Goal: Information Seeking & Learning: Learn about a topic

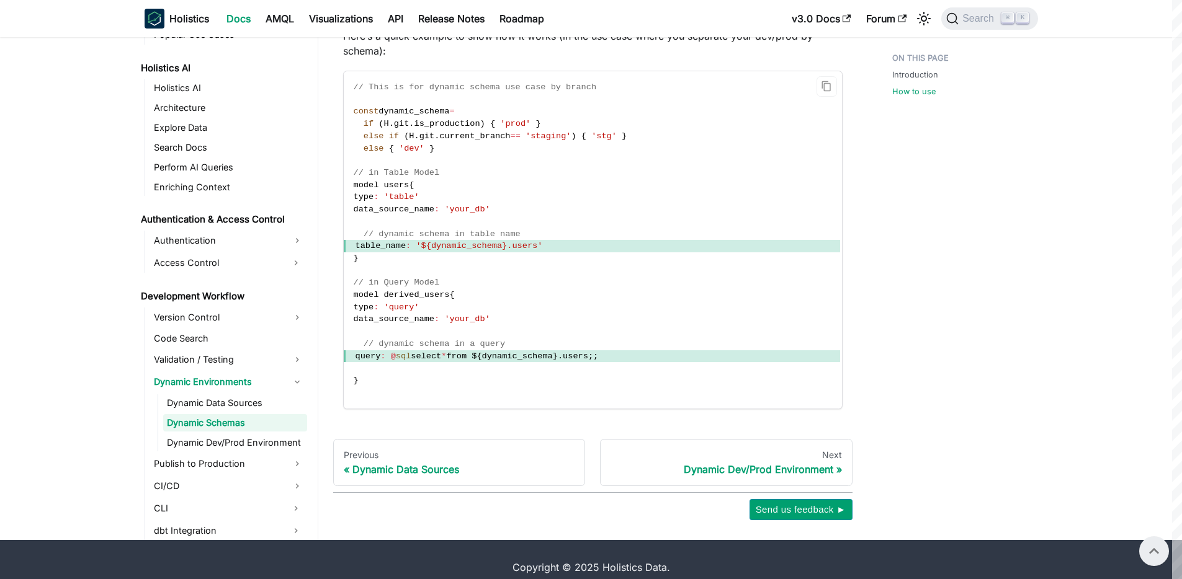
scroll to position [678, 0]
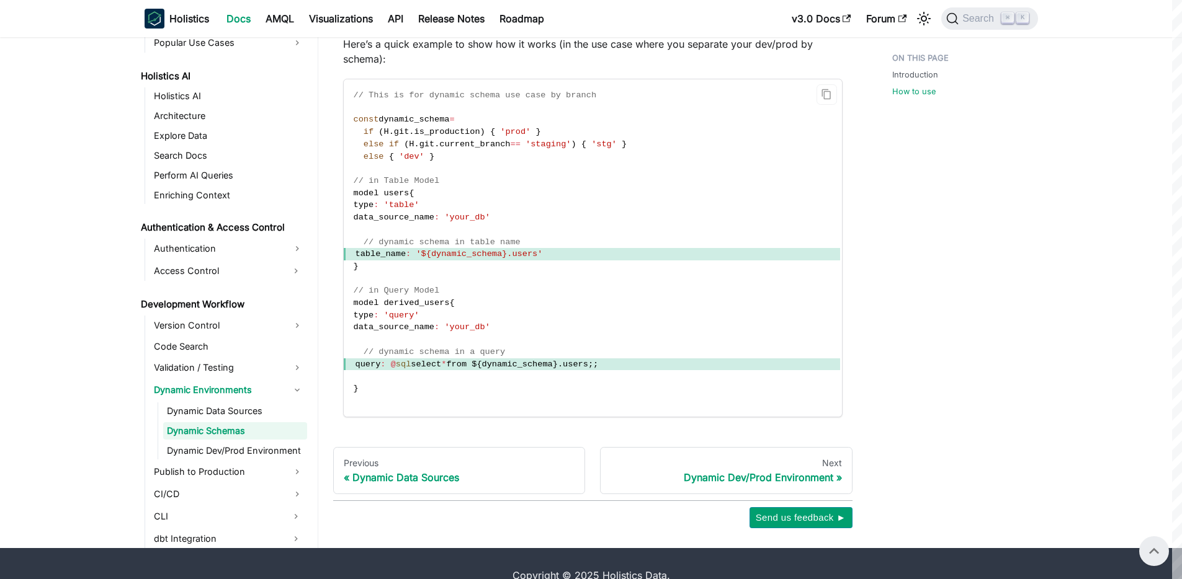
click at [411, 366] on span "sql" at bounding box center [403, 364] width 15 height 9
click at [225, 454] on link "Dynamic Dev/Prod Environment" at bounding box center [235, 450] width 144 height 17
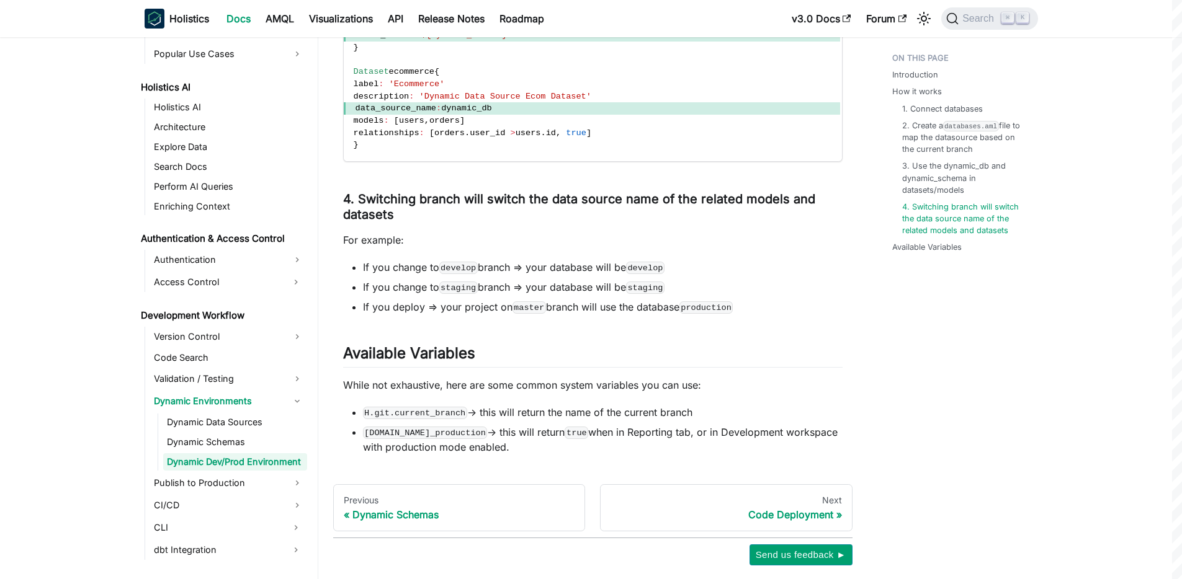
scroll to position [1619, 0]
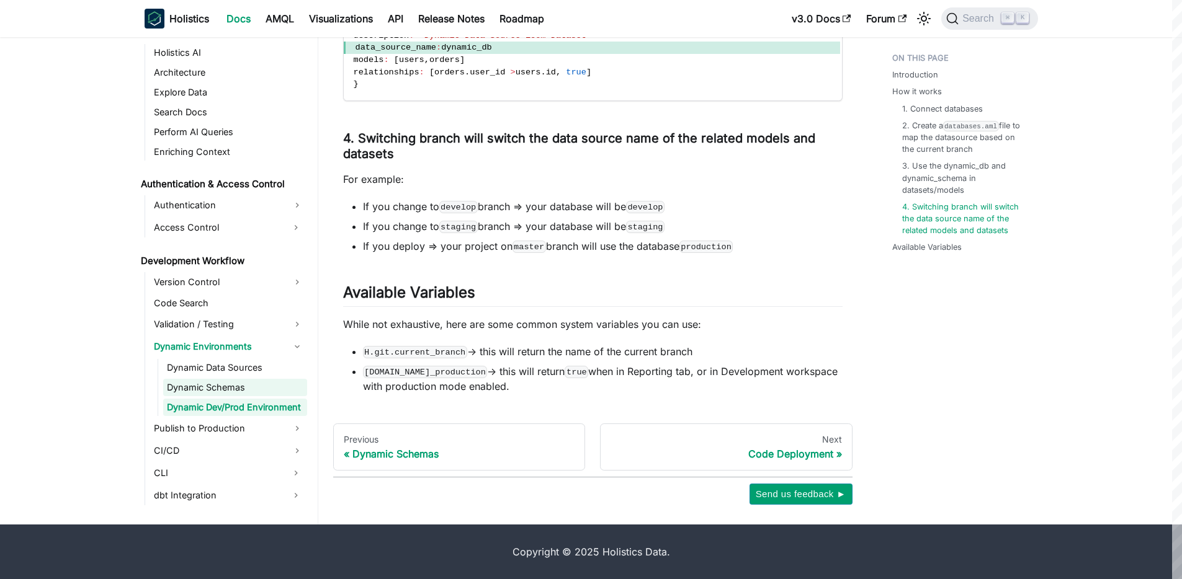
click at [215, 386] on link "Dynamic Schemas" at bounding box center [235, 387] width 144 height 17
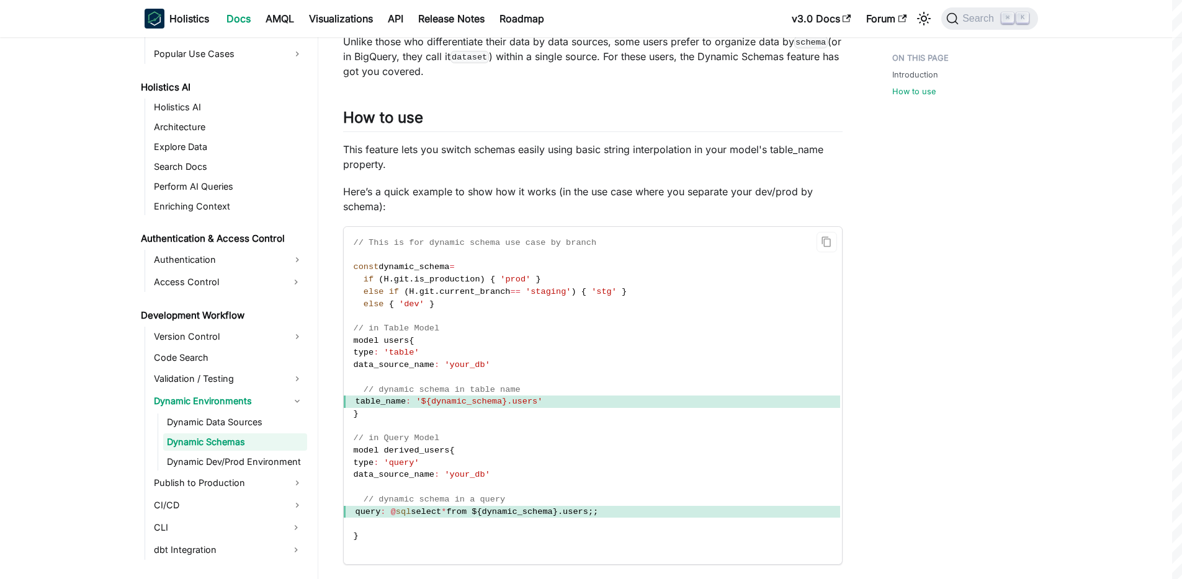
scroll to position [539, 0]
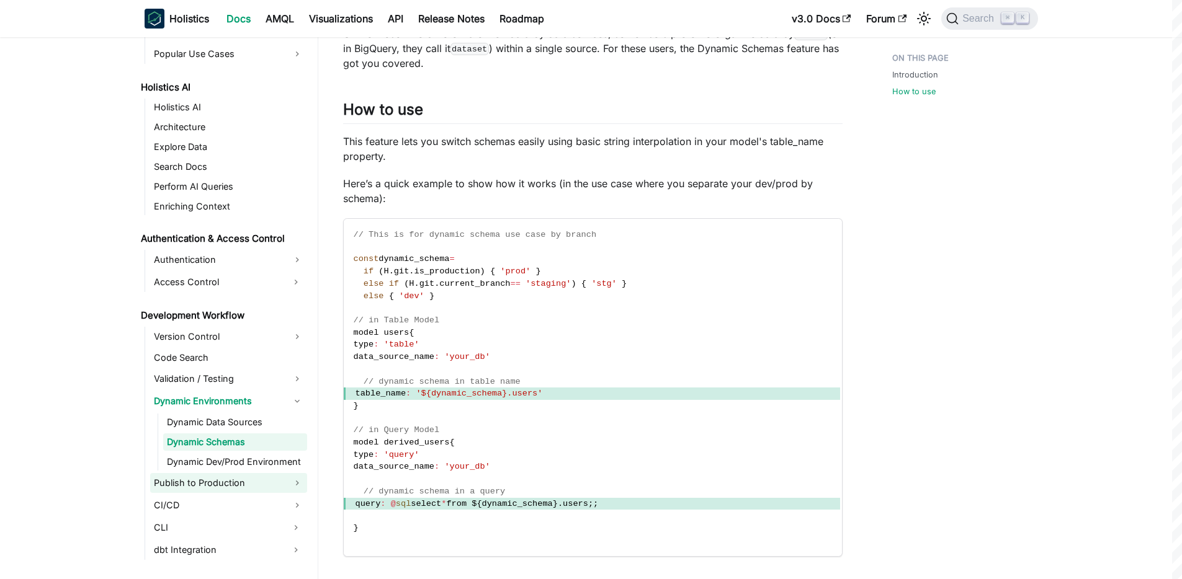
click at [214, 478] on link "Publish to Production" at bounding box center [228, 483] width 157 height 20
click at [183, 504] on link "Code Deployment" at bounding box center [235, 504] width 144 height 17
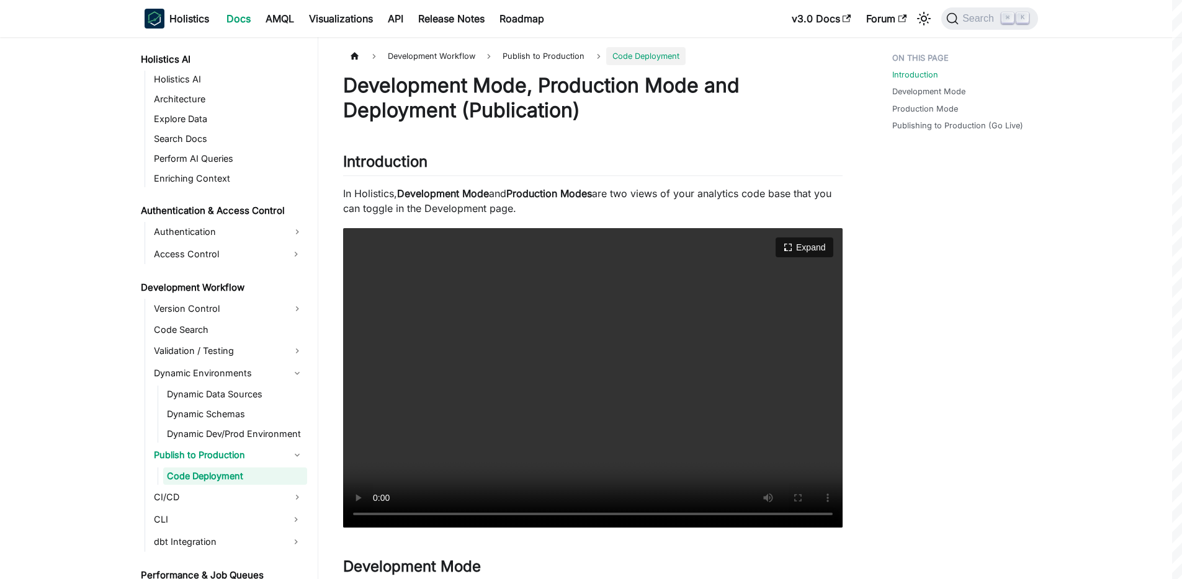
scroll to position [641, 0]
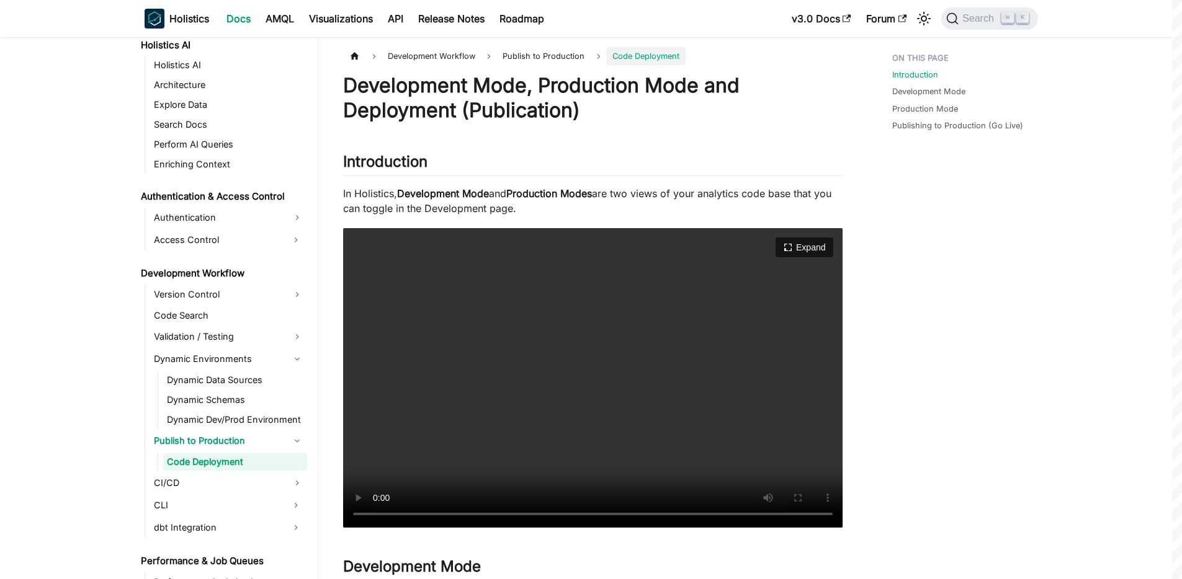
click at [460, 513] on video "Your browser does not support embedding video, but you can download it ." at bounding box center [592, 378] width 499 height 300
click at [551, 478] on video "Your browser does not support embedding video, but you can download it ." at bounding box center [592, 378] width 499 height 300
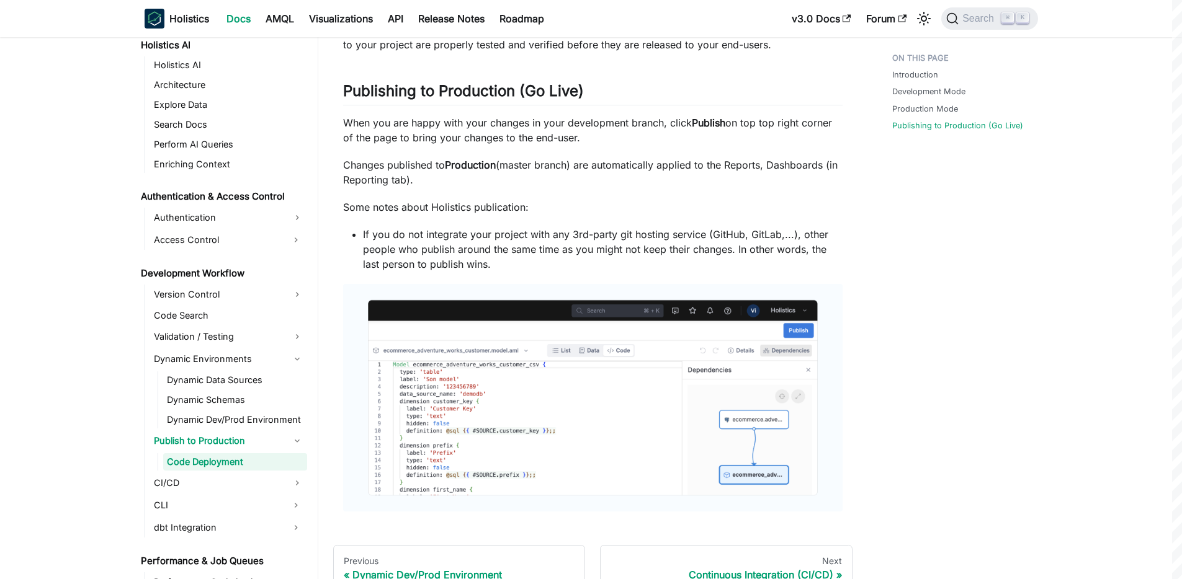
scroll to position [886, 0]
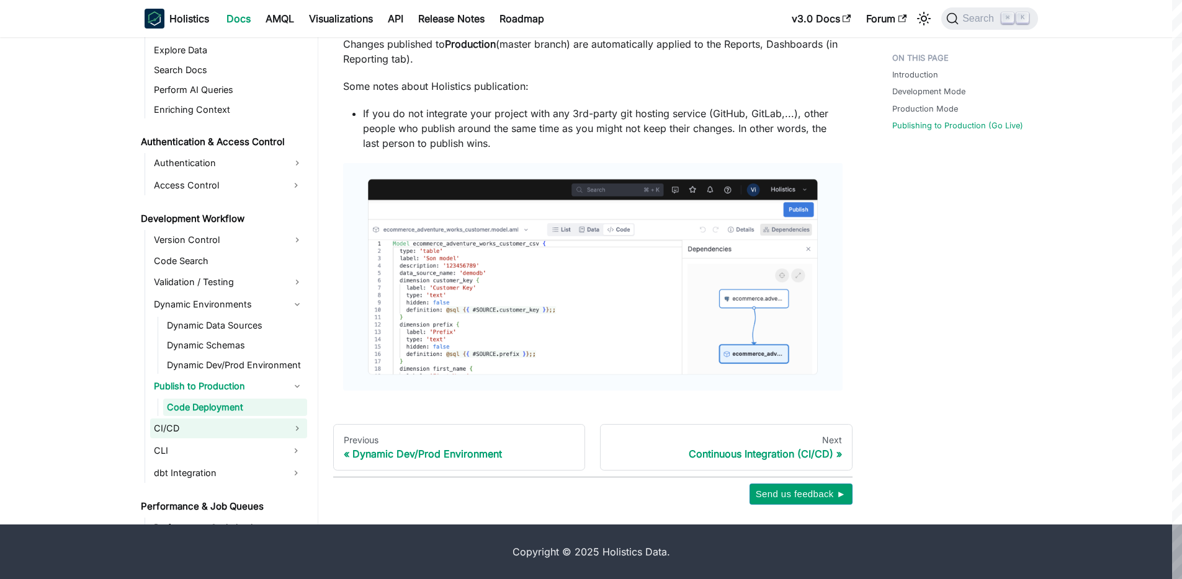
click at [176, 431] on link "CI/CD" at bounding box center [228, 429] width 157 height 20
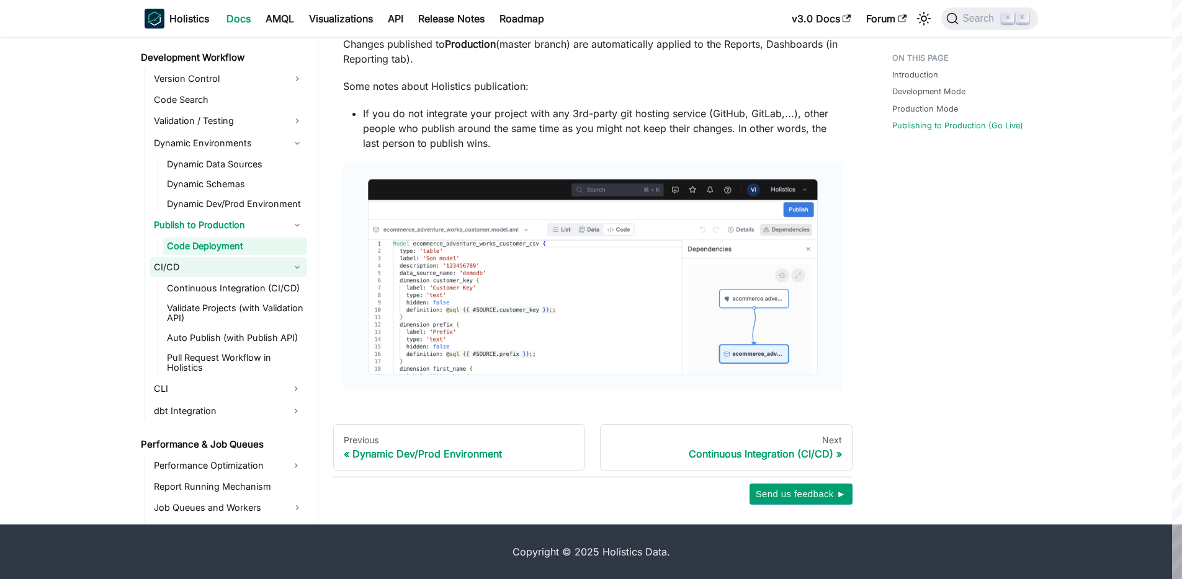
scroll to position [810, 0]
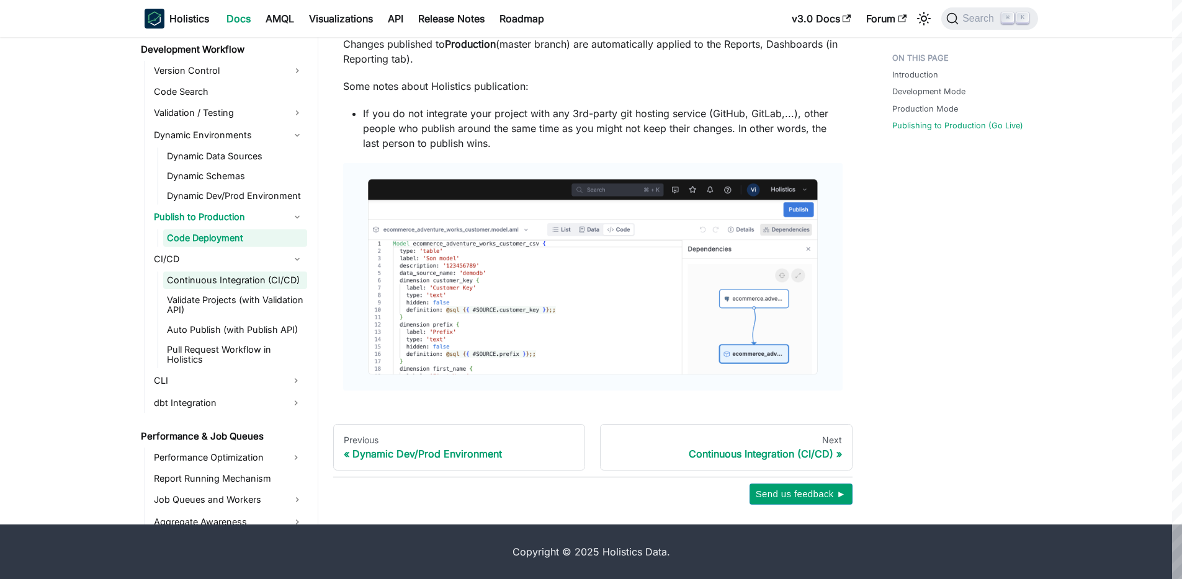
click at [246, 283] on link "Continuous Integration (CI/CD)" at bounding box center [235, 280] width 144 height 17
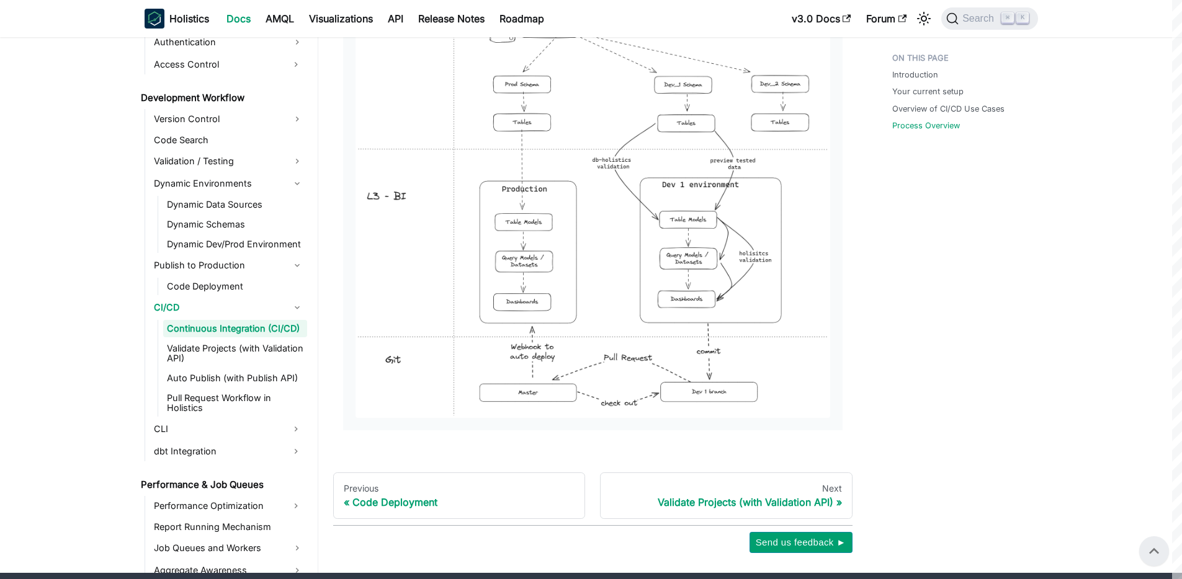
scroll to position [1379, 0]
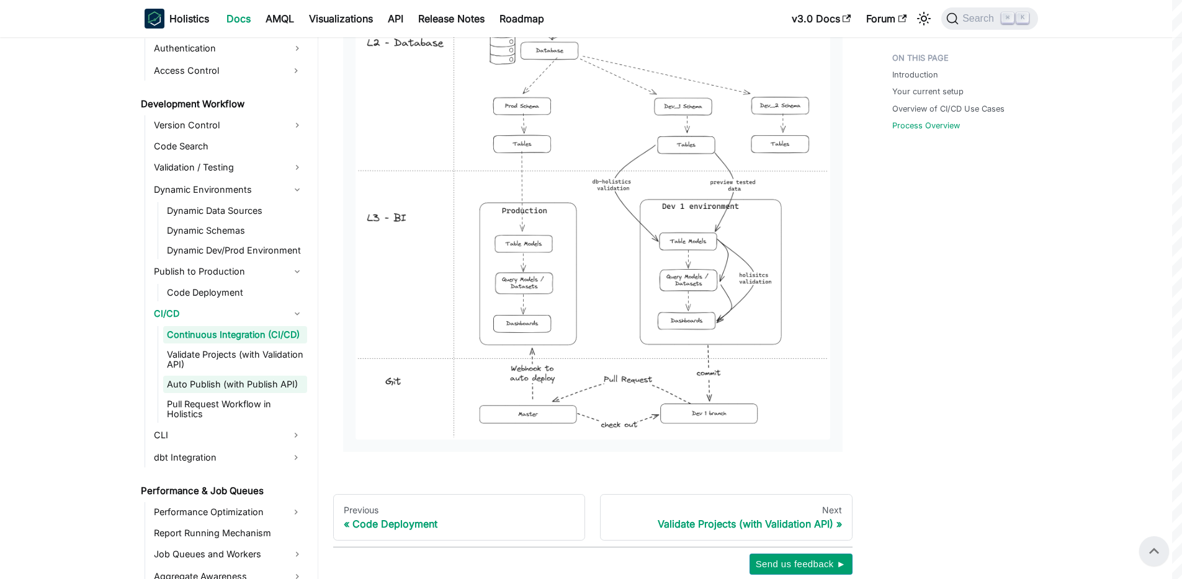
click at [217, 384] on link "Auto Publish (with Publish API)" at bounding box center [235, 384] width 144 height 17
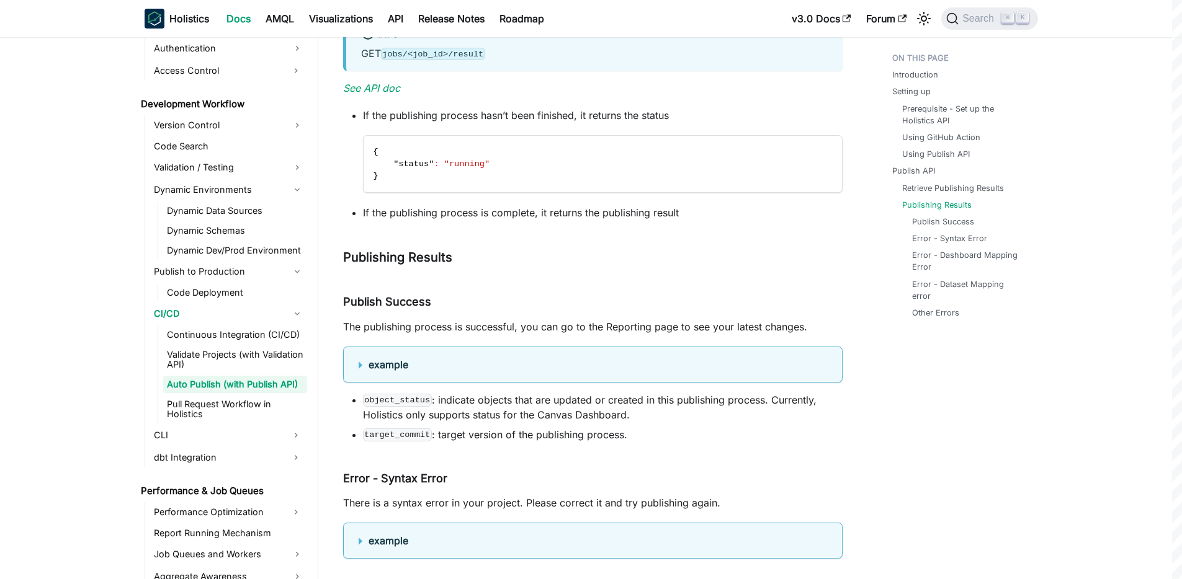
scroll to position [1939, 0]
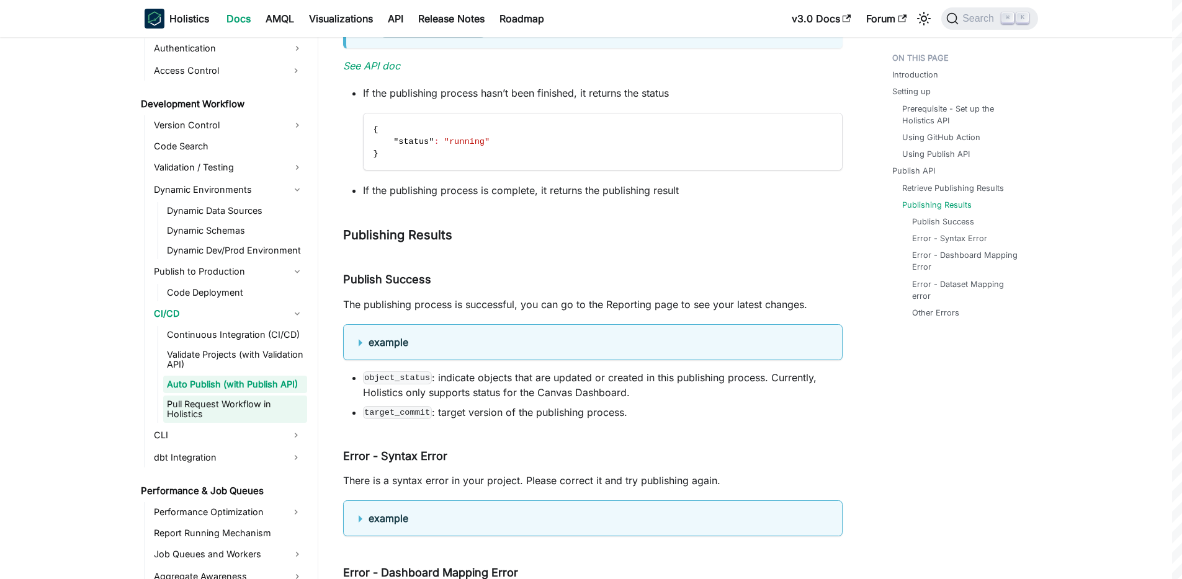
click at [184, 408] on link "Pull Request Workflow in Holistics" at bounding box center [235, 409] width 144 height 27
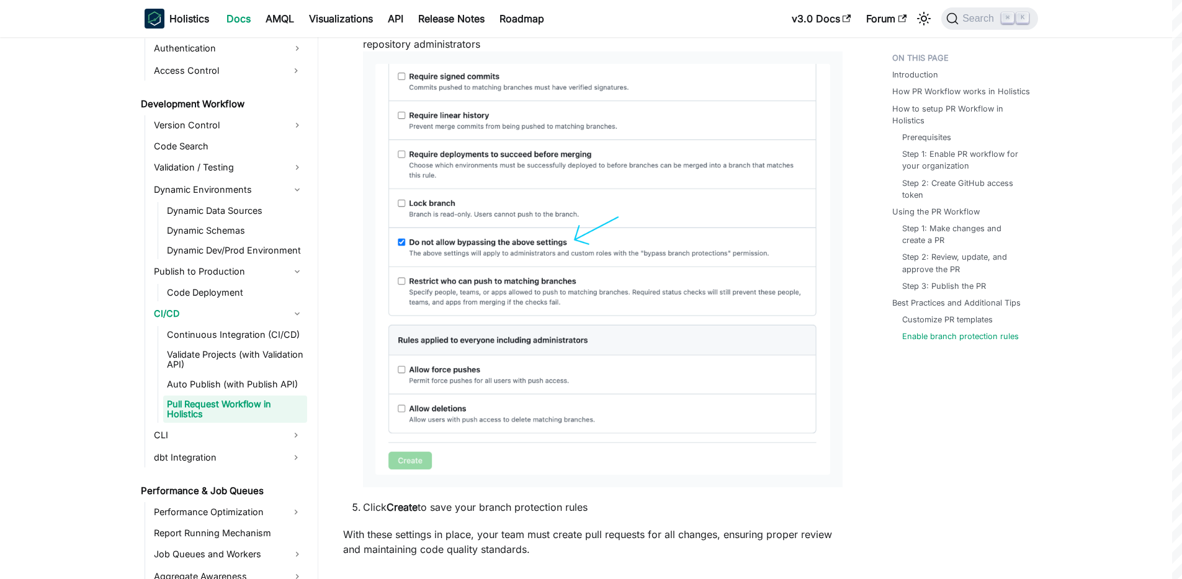
scroll to position [4806, 0]
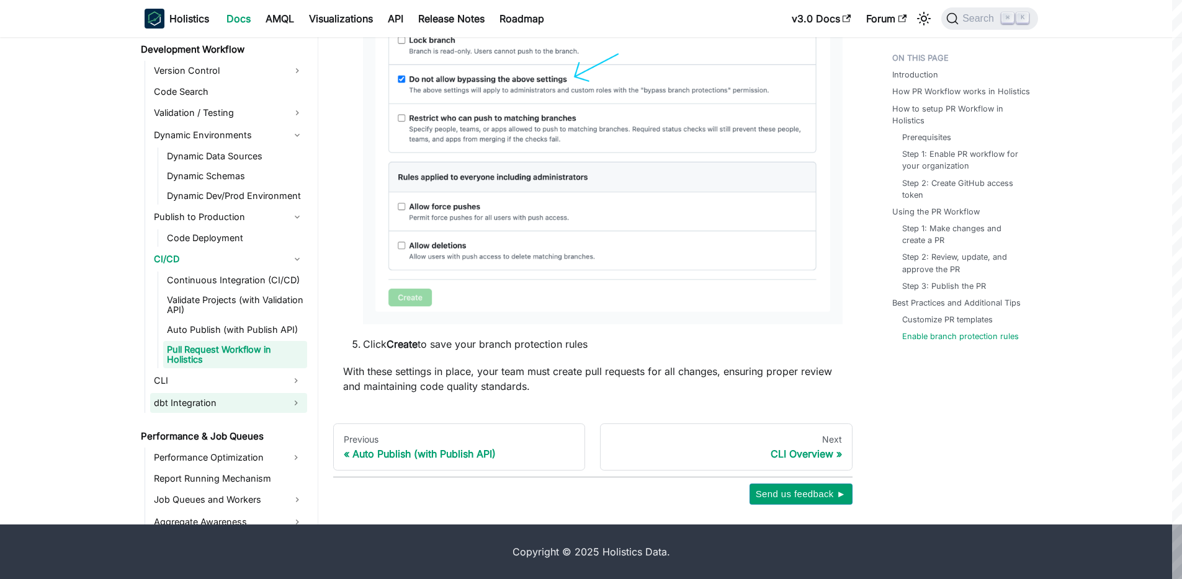
click at [197, 397] on link "dbt Integration" at bounding box center [217, 403] width 135 height 20
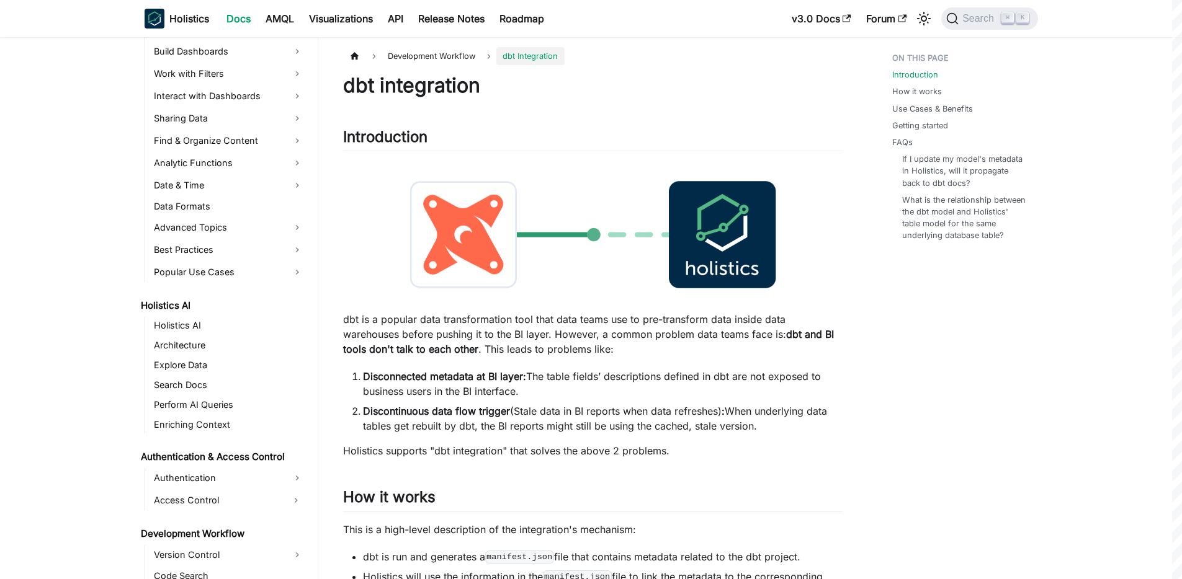
scroll to position [372, 0]
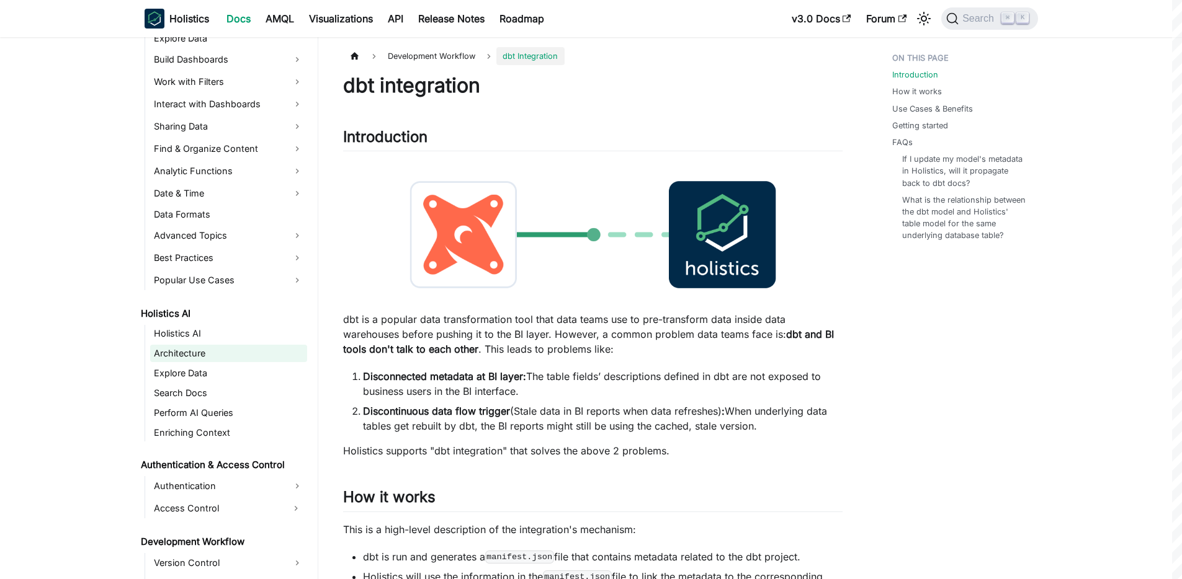
click at [206, 347] on link "Architecture" at bounding box center [228, 353] width 157 height 17
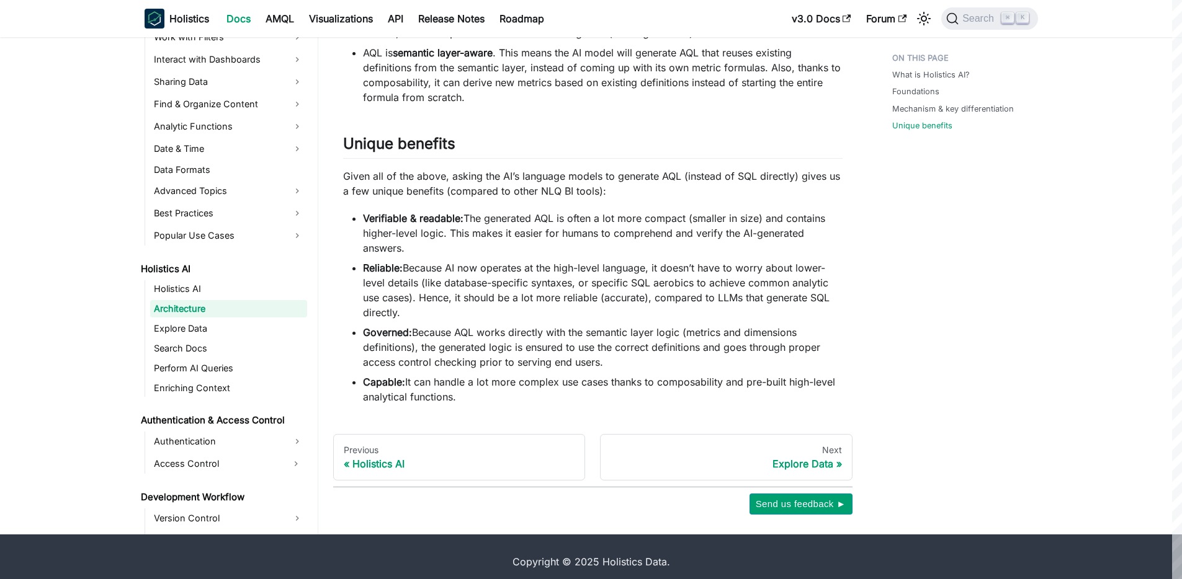
scroll to position [1260, 0]
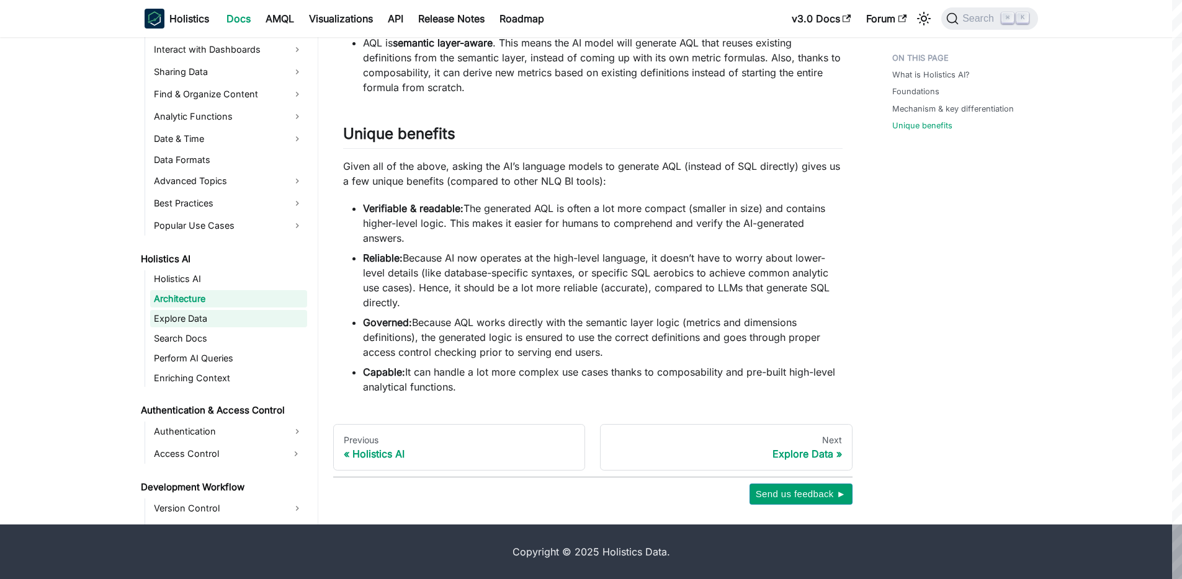
click at [171, 317] on link "Explore Data" at bounding box center [228, 318] width 157 height 17
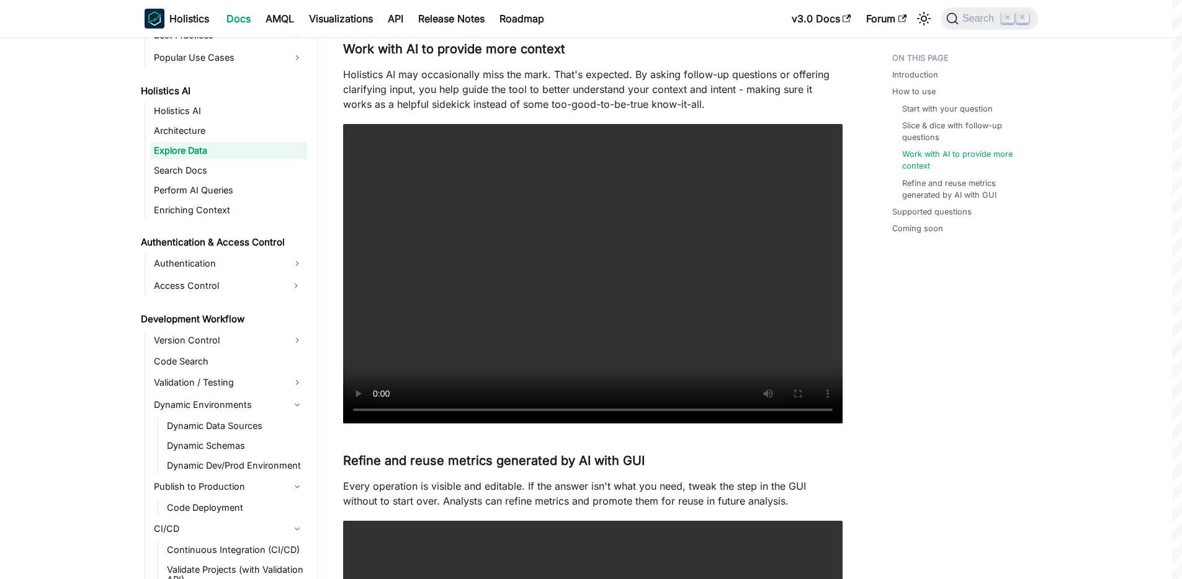
scroll to position [603, 0]
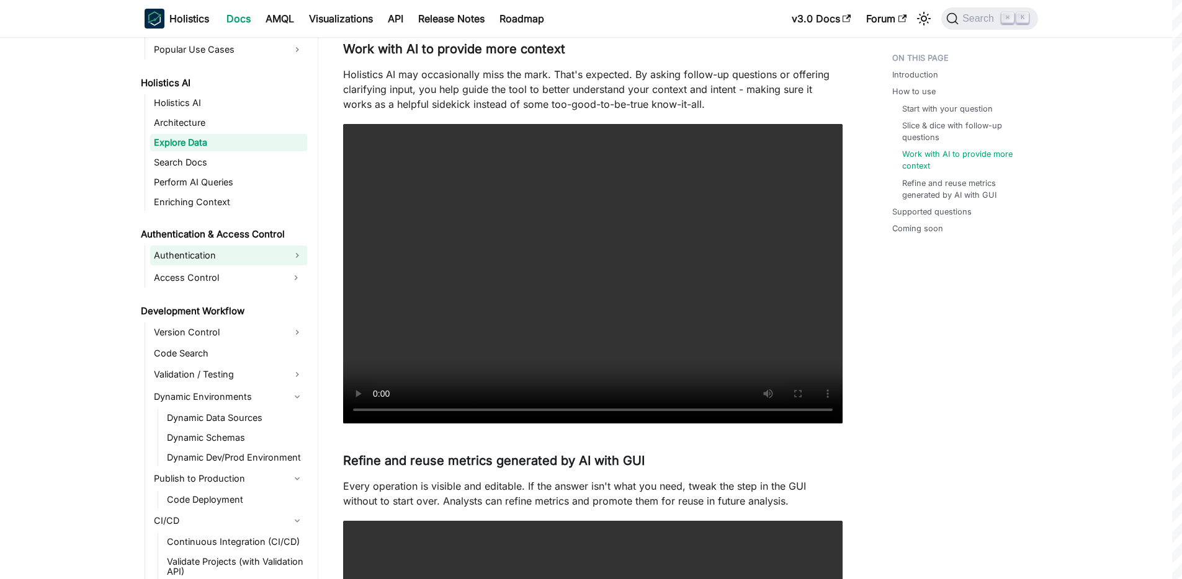
click at [230, 260] on link "Authentication" at bounding box center [228, 256] width 157 height 20
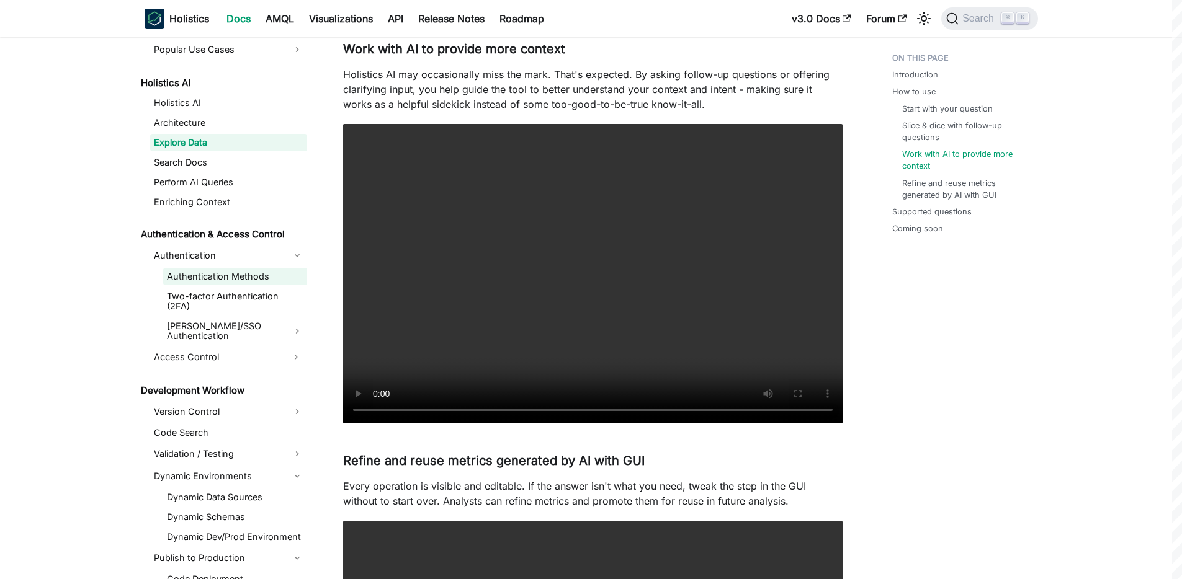
click at [238, 276] on link "Authentication Methods" at bounding box center [235, 276] width 144 height 17
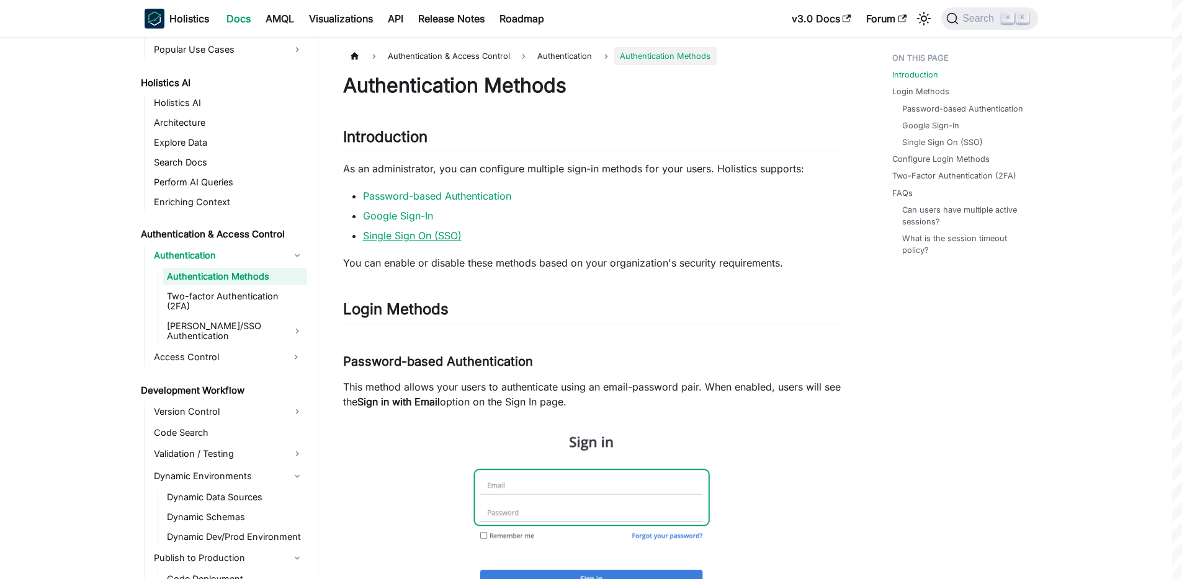
click at [393, 237] on link "Single Sign On (SSO)" at bounding box center [412, 236] width 99 height 12
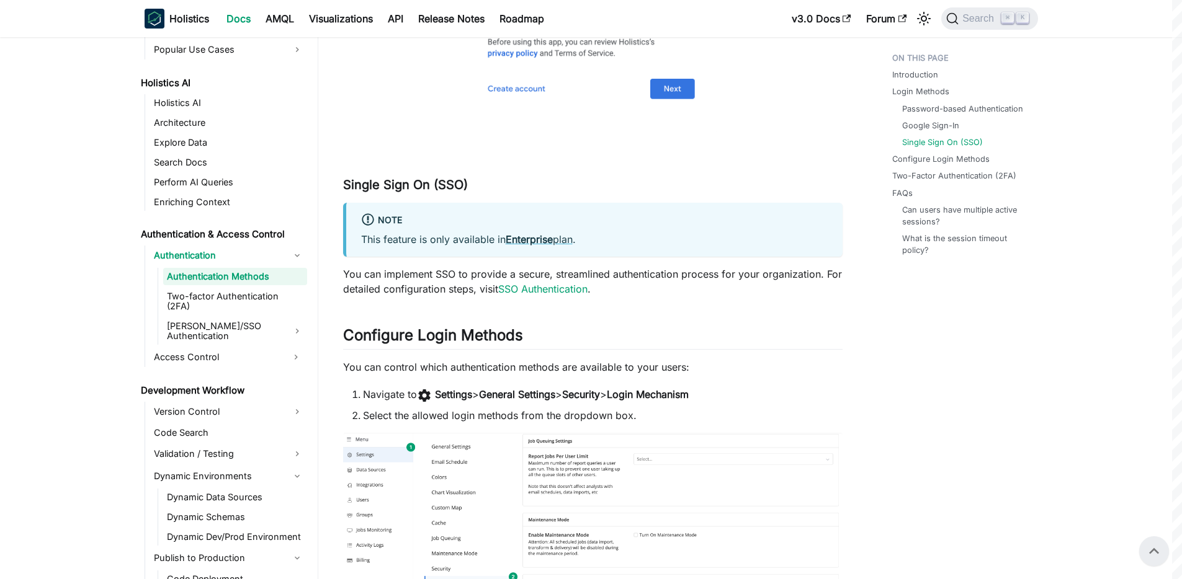
scroll to position [1102, 0]
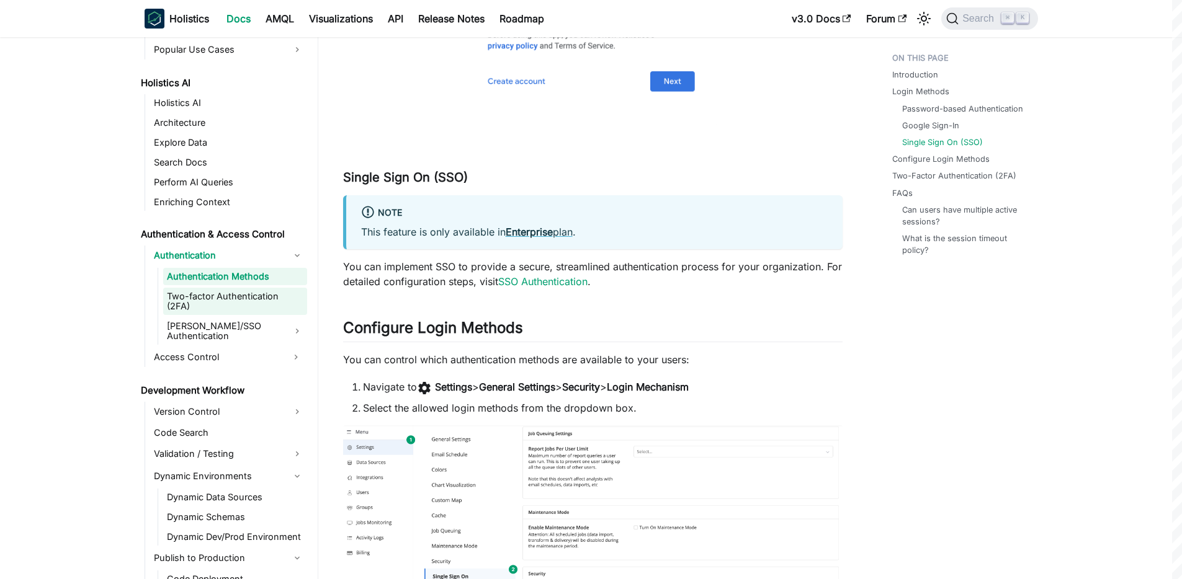
click at [239, 298] on link "Two-factor Authentication (2FA)" at bounding box center [235, 301] width 144 height 27
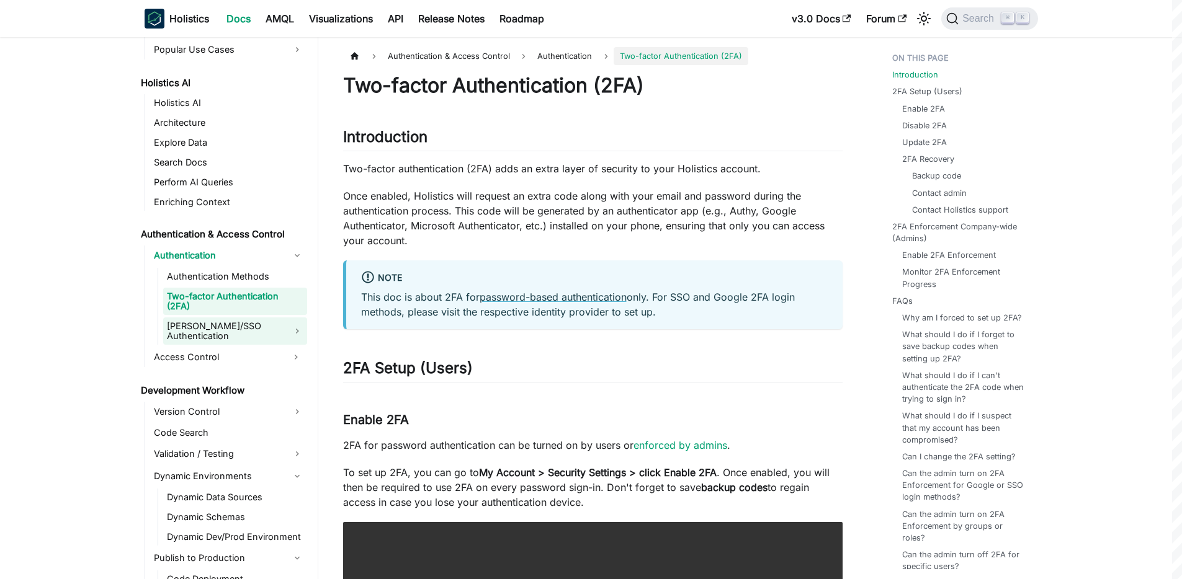
click at [211, 322] on link "[PERSON_NAME]/SSO Authentication" at bounding box center [235, 331] width 144 height 27
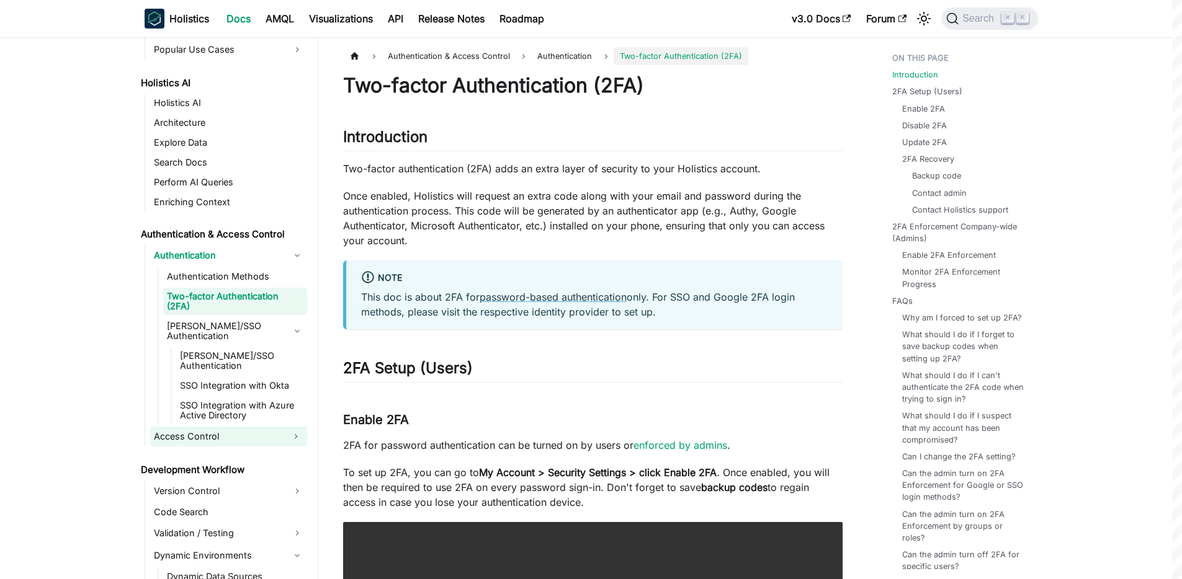
click at [236, 427] on link "Access Control" at bounding box center [217, 437] width 135 height 20
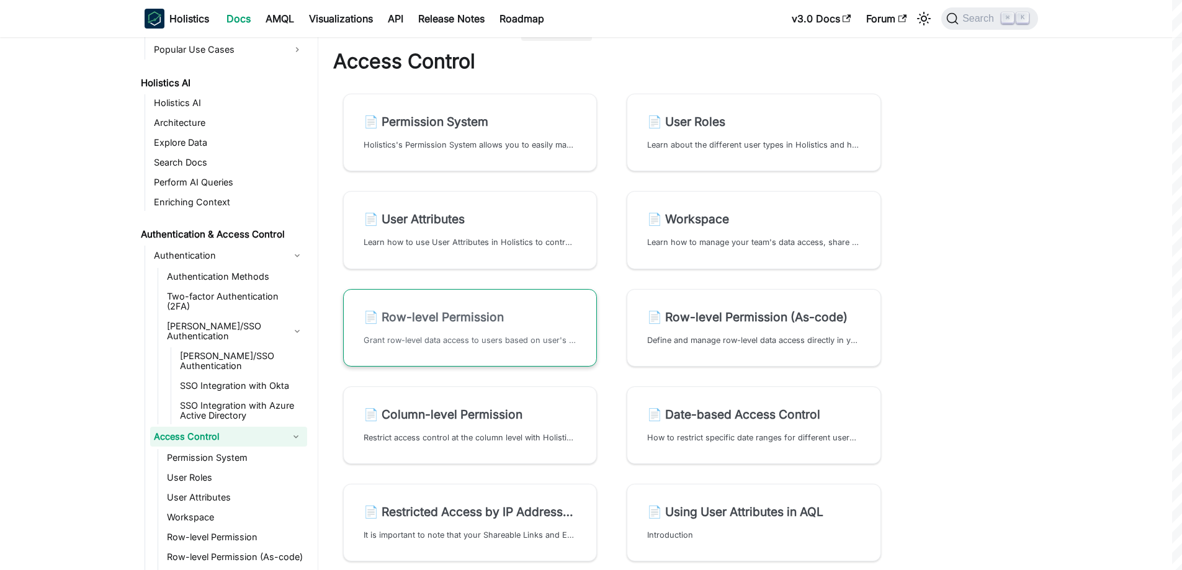
scroll to position [32, 0]
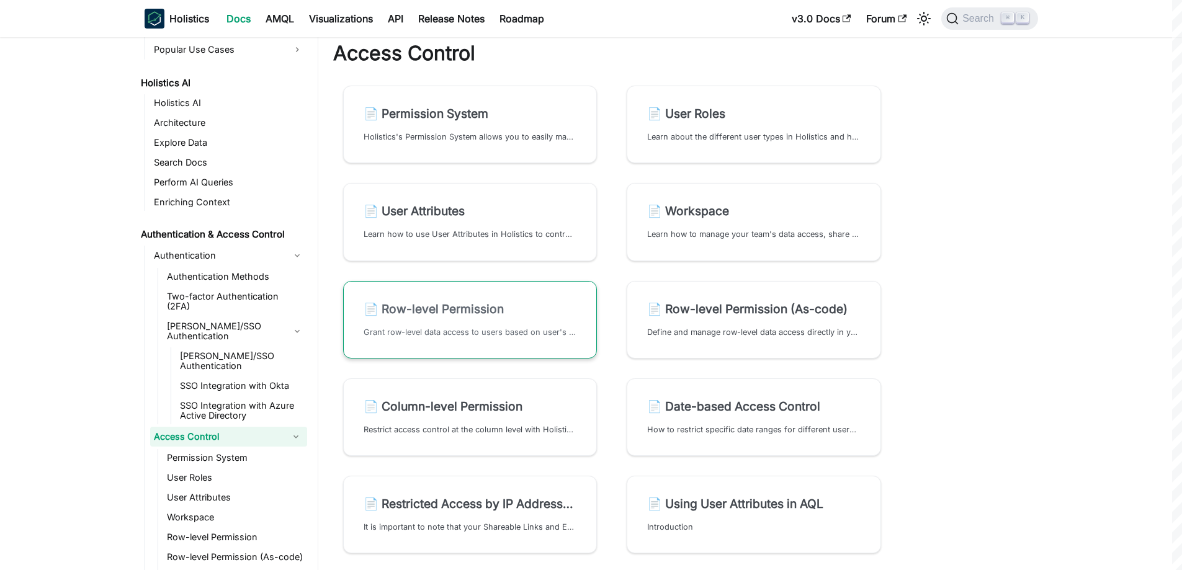
click at [427, 315] on h2 "📄️ Row-level Permission" at bounding box center [470, 309] width 213 height 15
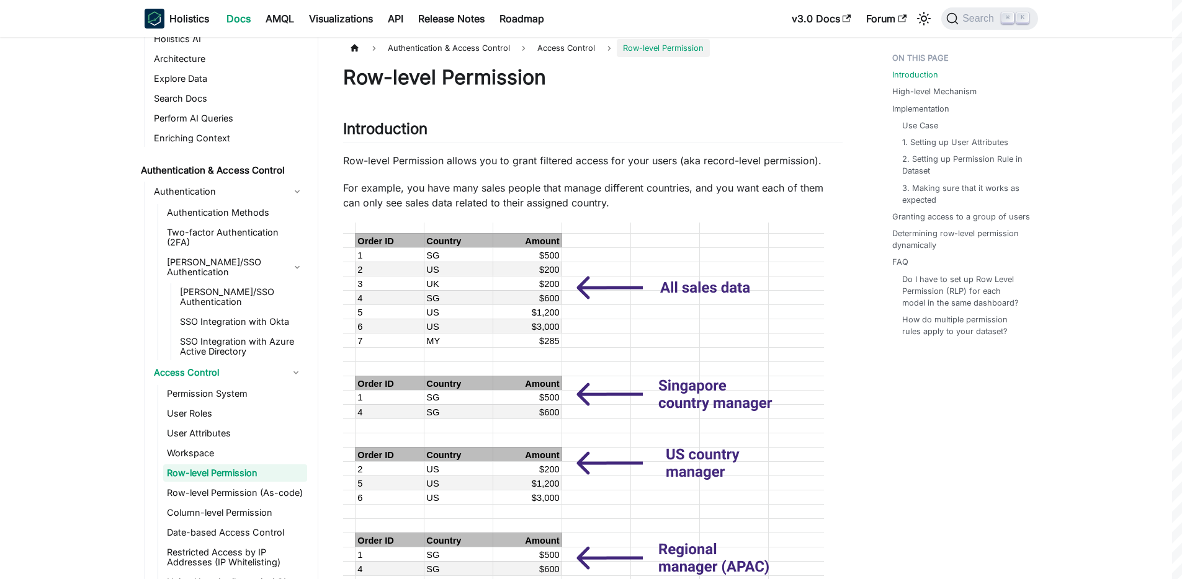
scroll to position [675, 0]
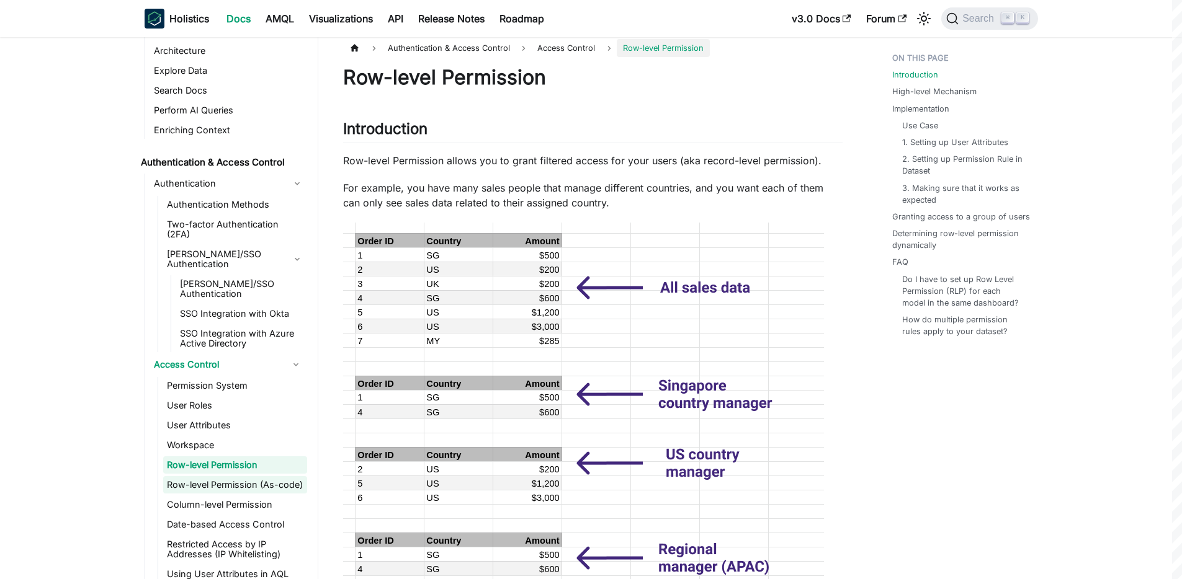
click at [230, 476] on link "Row-level Permission (As-code)" at bounding box center [235, 484] width 144 height 17
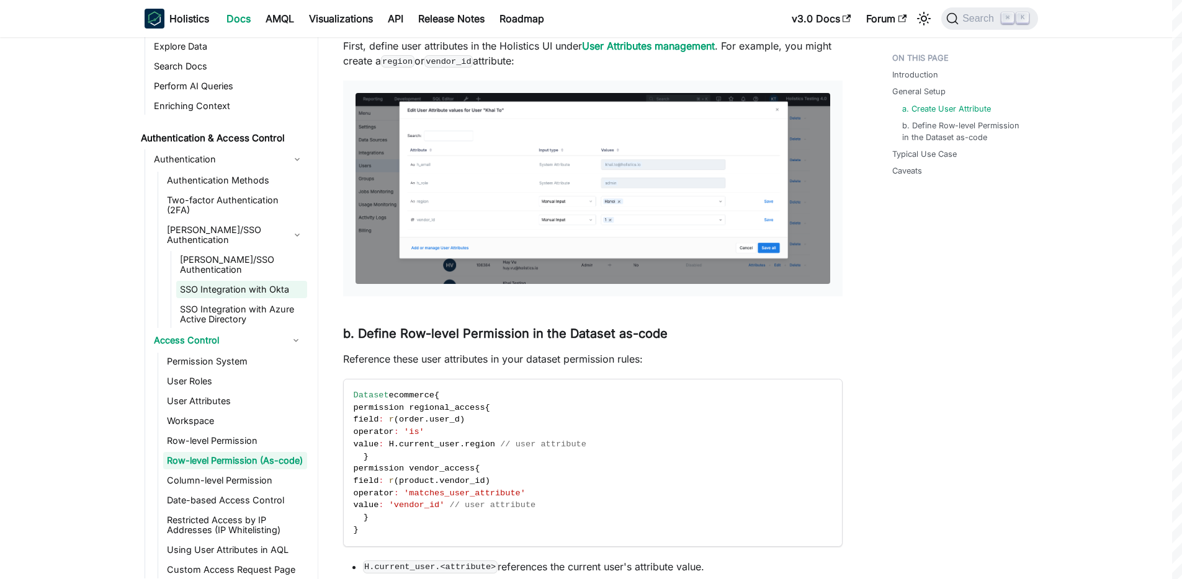
scroll to position [723, 0]
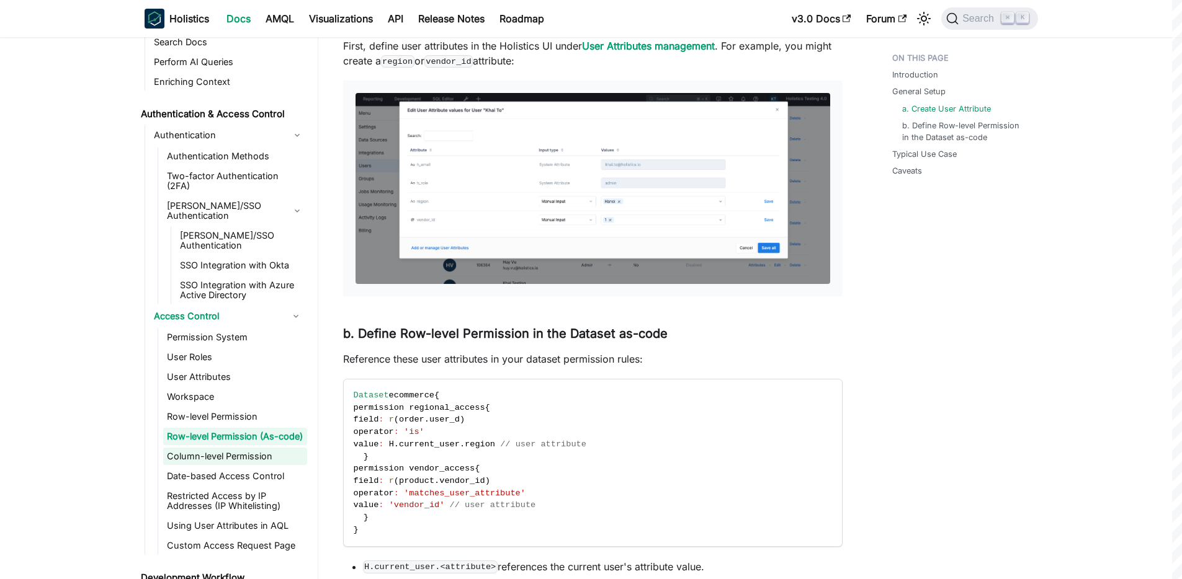
click at [217, 448] on link "Column-level Permission" at bounding box center [235, 456] width 144 height 17
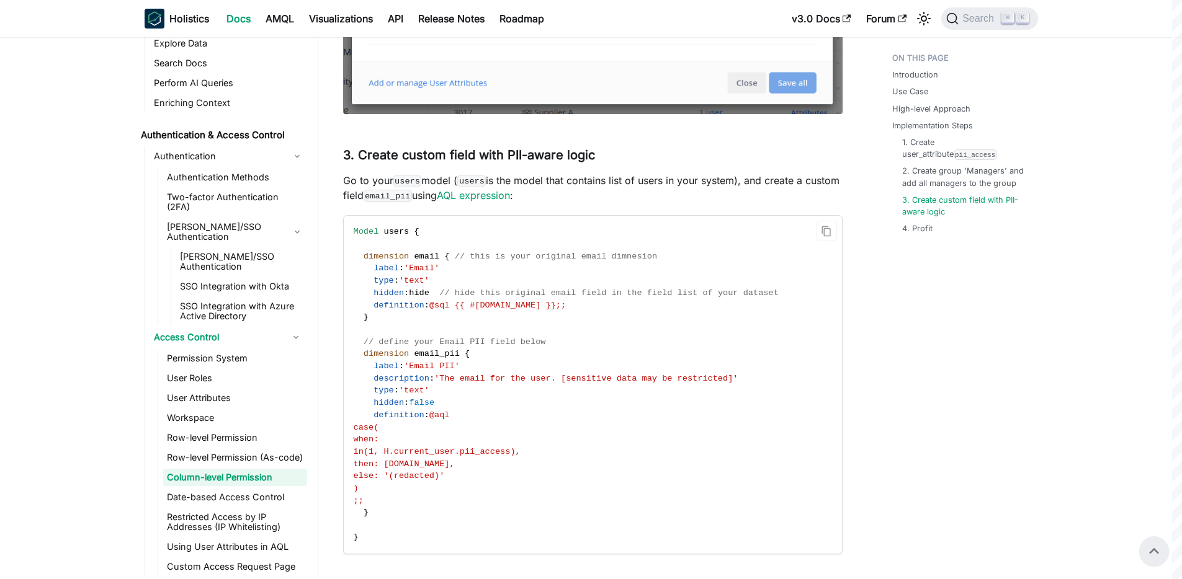
scroll to position [1780, 0]
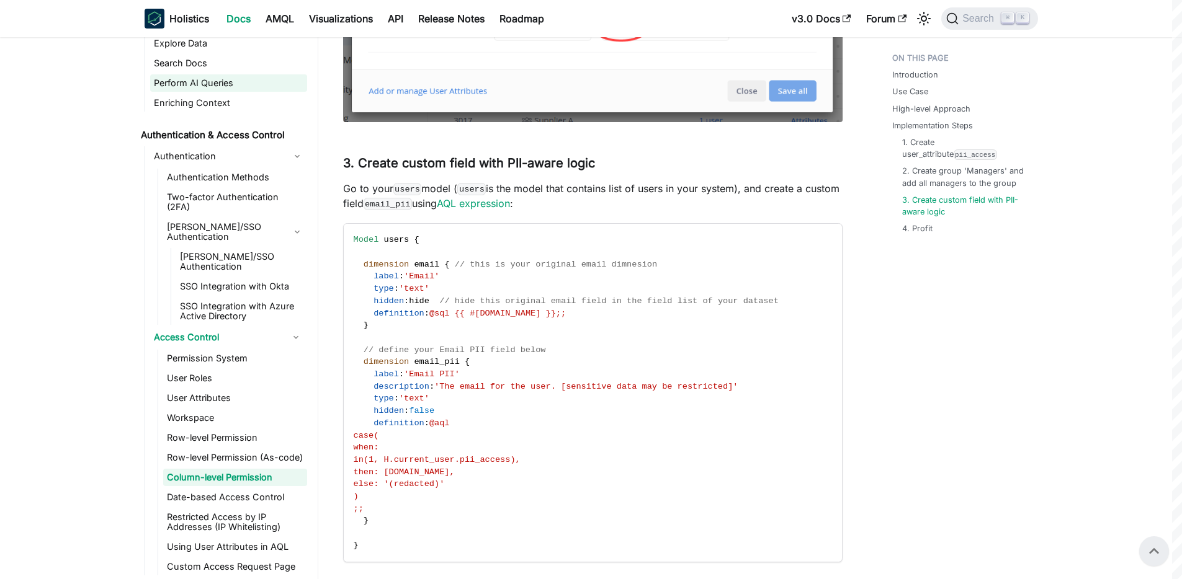
click at [211, 88] on link "Perform AI Queries" at bounding box center [228, 82] width 157 height 17
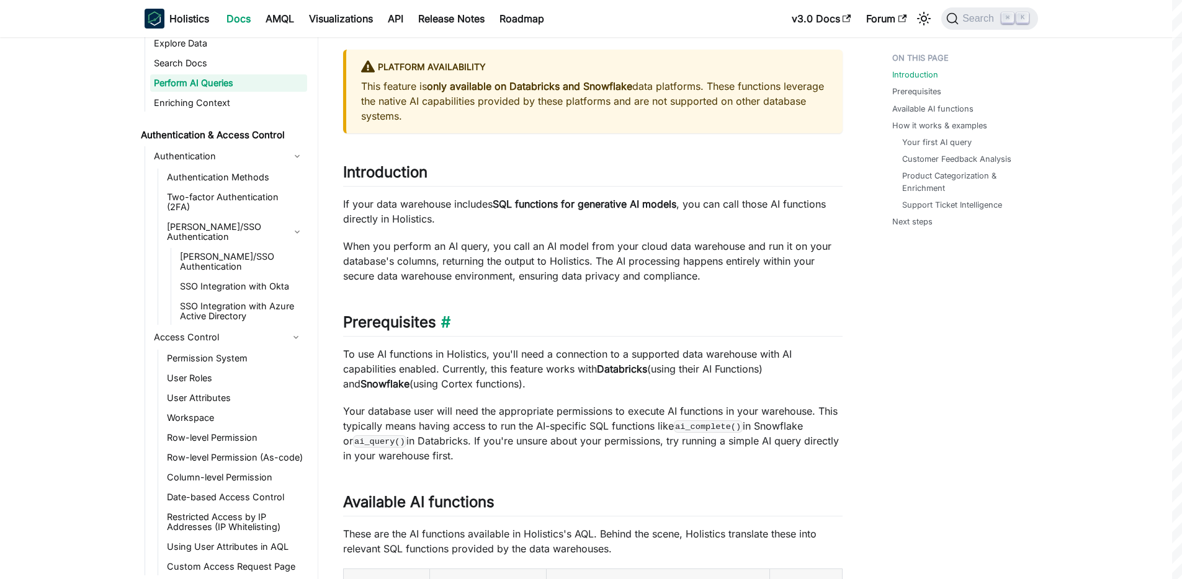
scroll to position [279, 0]
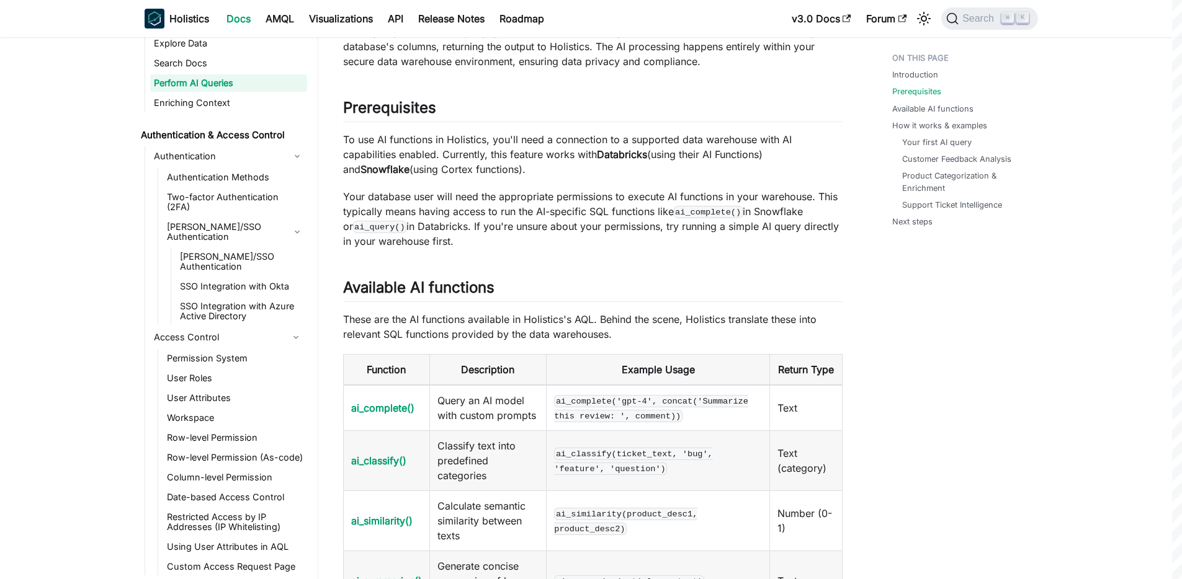
click at [630, 233] on p "Your database user will need the appropriate permissions to execute AI function…" at bounding box center [592, 219] width 499 height 60
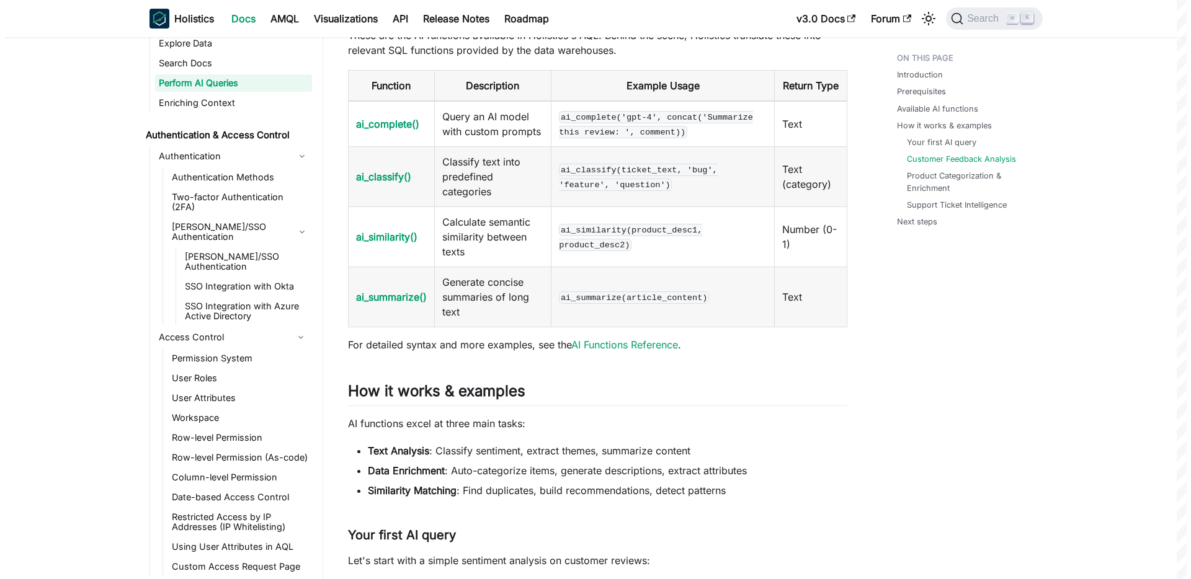
scroll to position [0, 0]
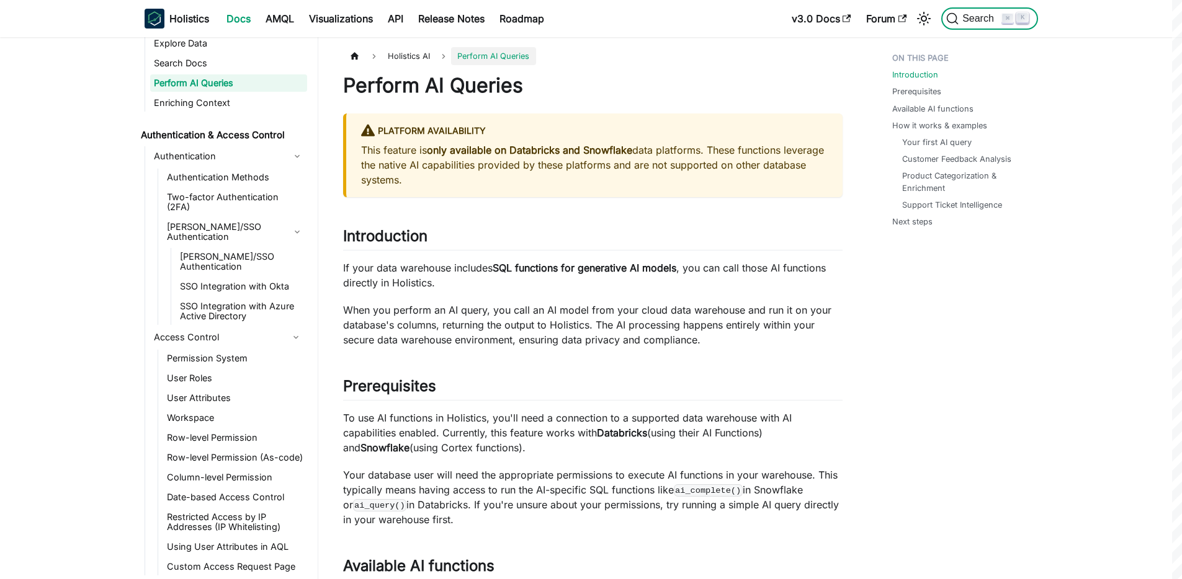
click at [981, 14] on span "Search" at bounding box center [980, 18] width 43 height 11
click at [973, 15] on span "Search" at bounding box center [980, 18] width 43 height 11
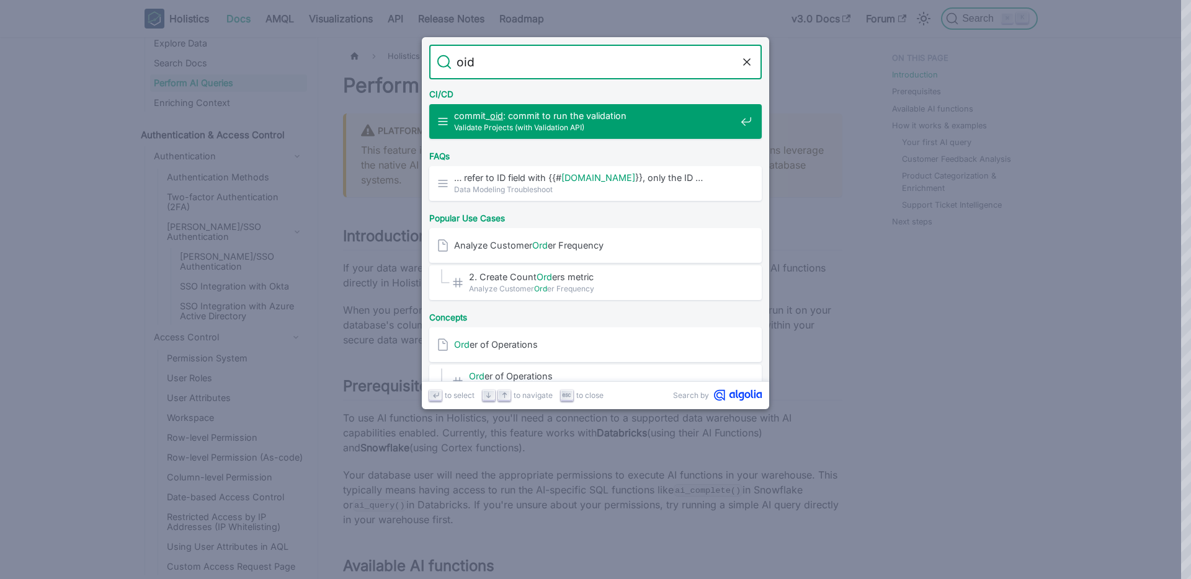
type input "oidc"
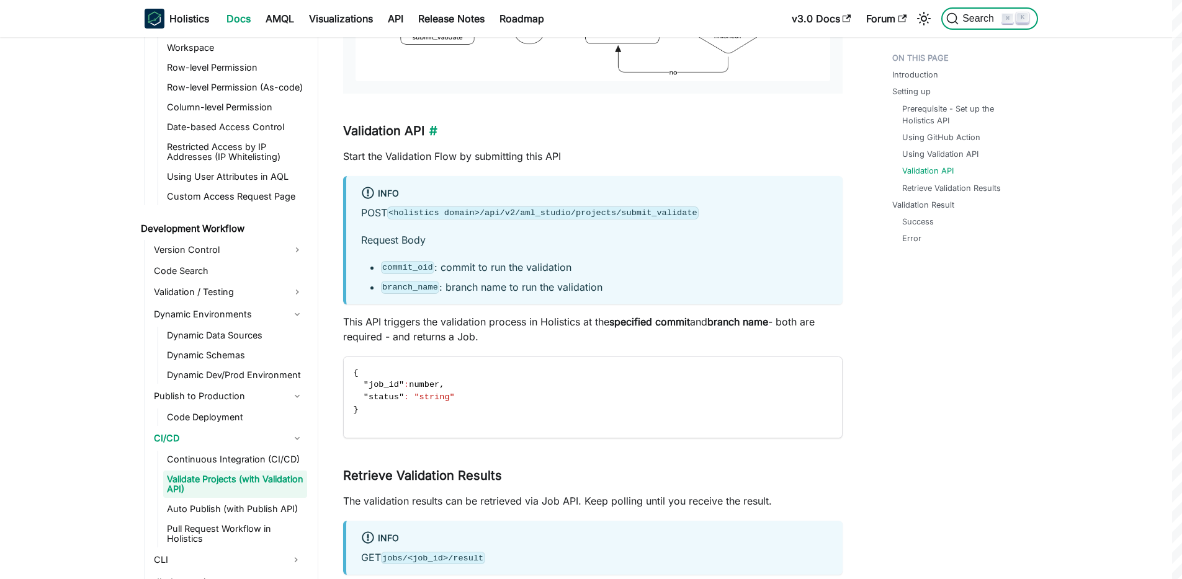
scroll to position [1570, 0]
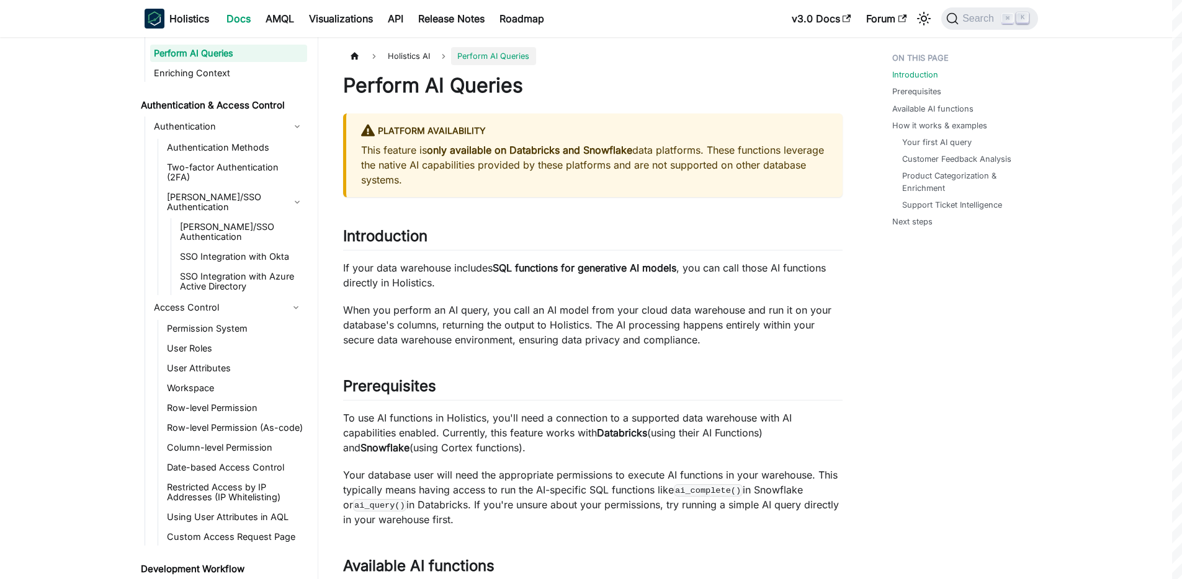
scroll to position [708, 0]
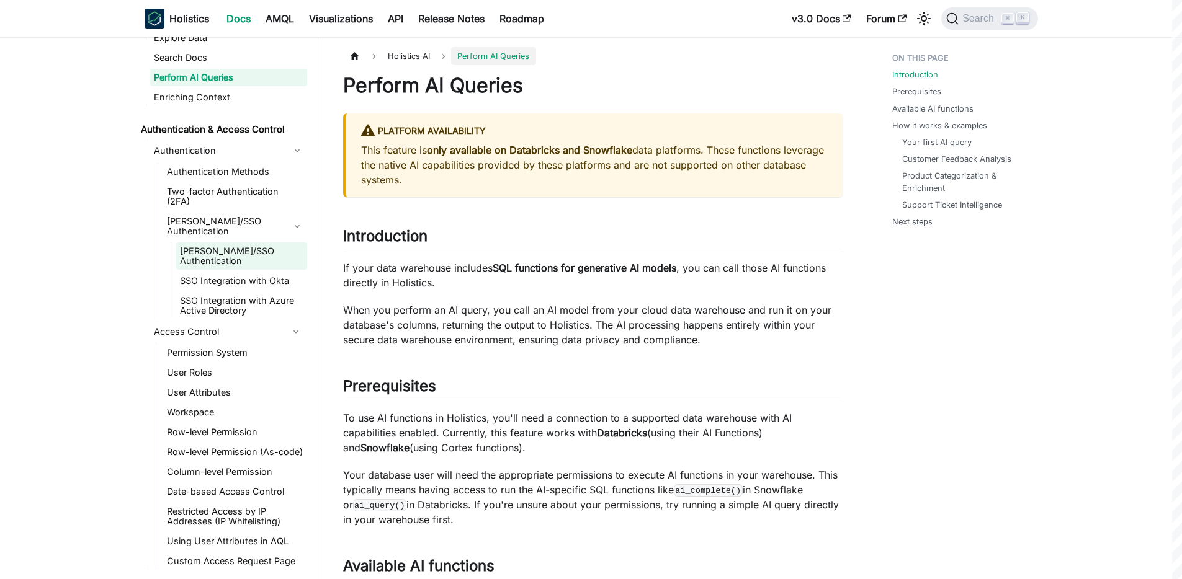
click at [197, 243] on link "[PERSON_NAME]/SSO Authentication" at bounding box center [241, 256] width 131 height 27
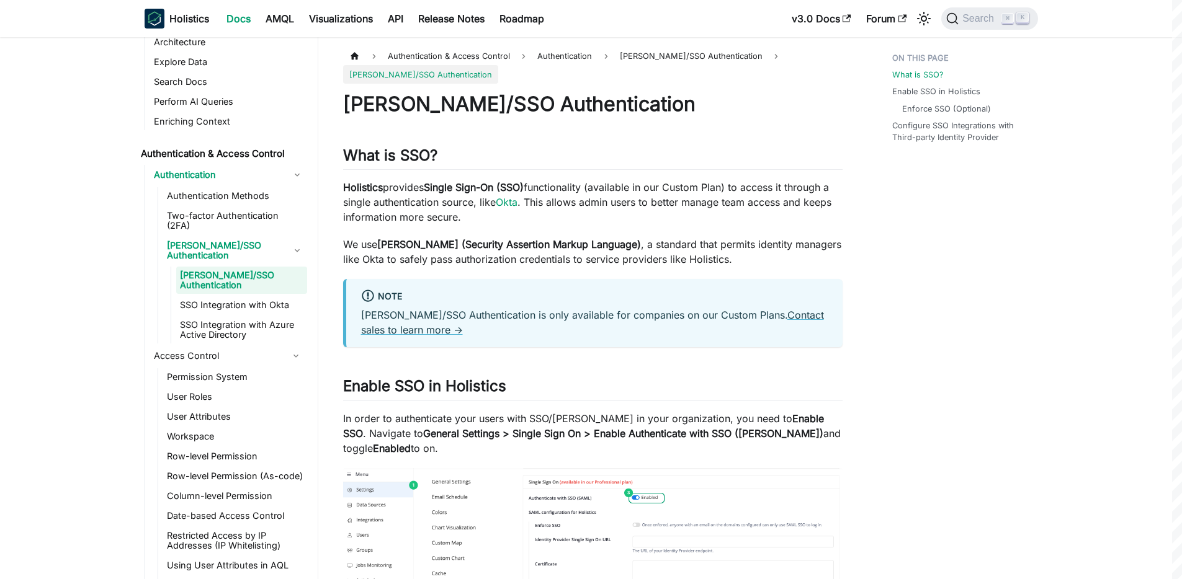
scroll to position [668, 0]
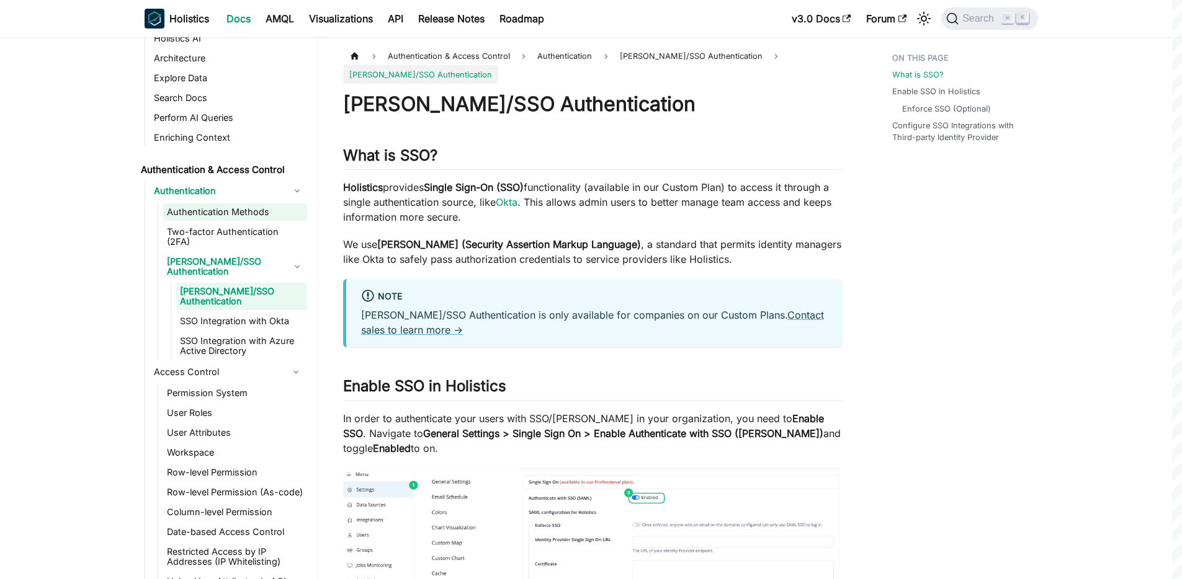
click at [226, 212] on link "Authentication Methods" at bounding box center [235, 212] width 144 height 17
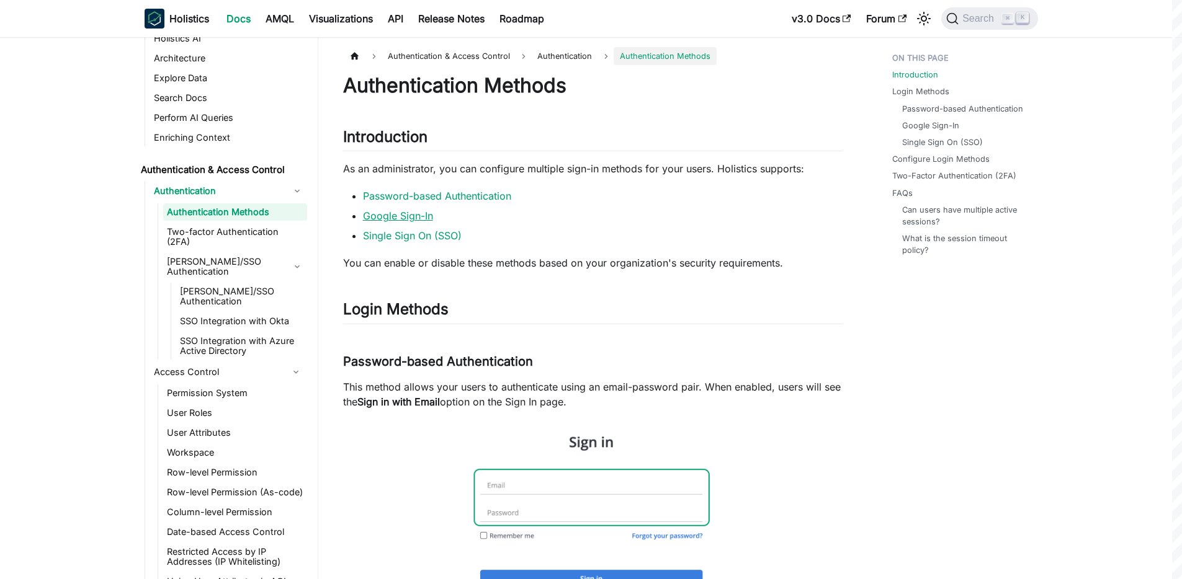
click at [408, 213] on link "Google Sign-In" at bounding box center [398, 216] width 70 height 12
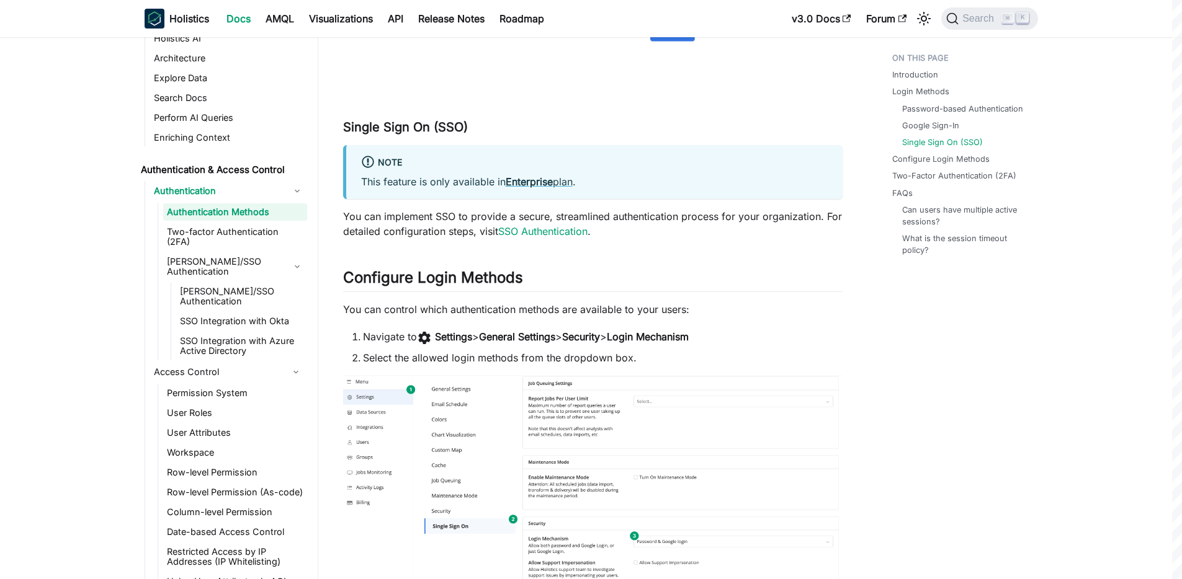
scroll to position [1185, 0]
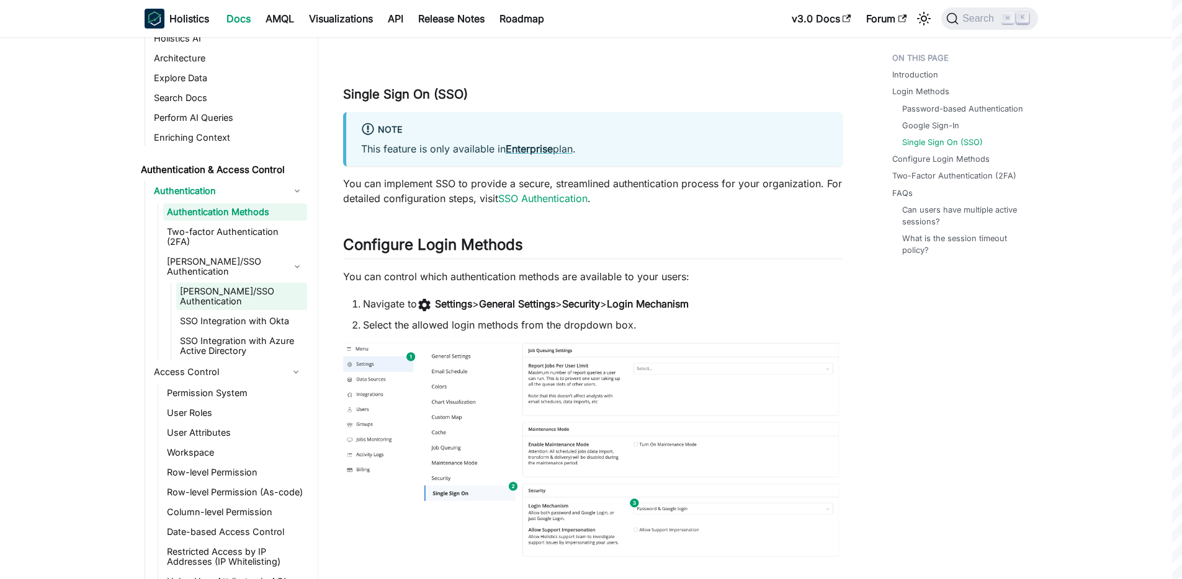
click at [225, 283] on link "[PERSON_NAME]/SSO Authentication" at bounding box center [241, 296] width 131 height 27
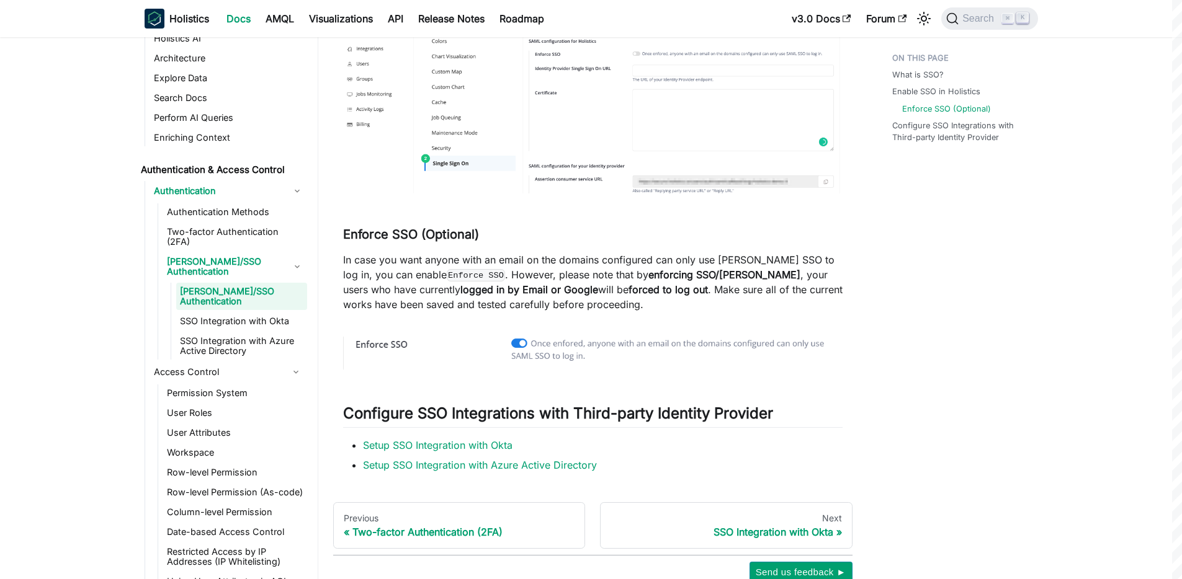
scroll to position [523, 0]
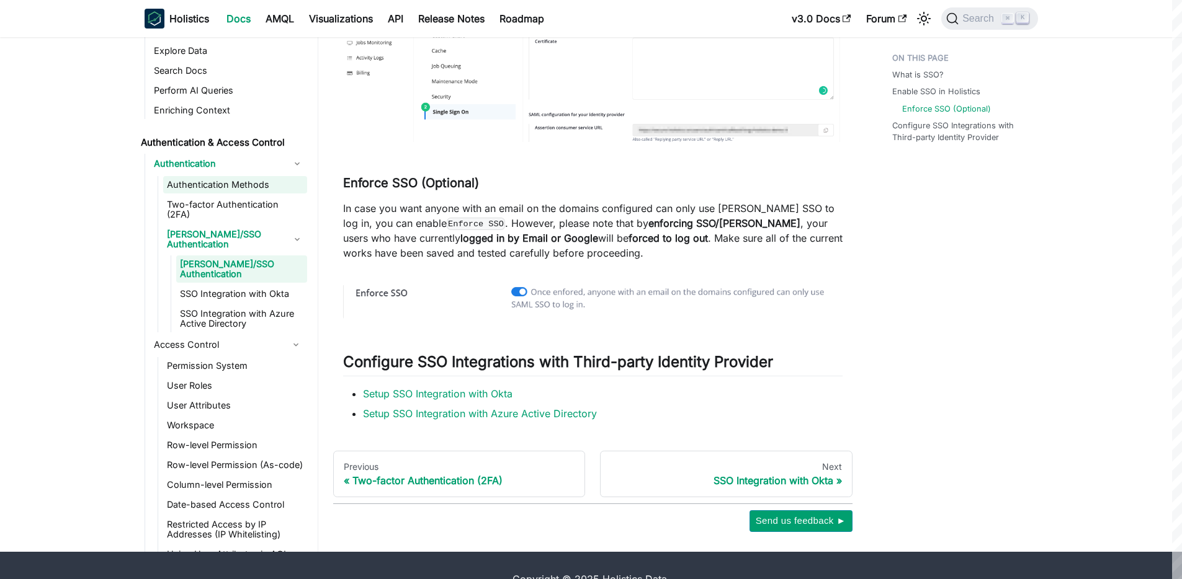
click at [230, 184] on link "Authentication Methods" at bounding box center [235, 184] width 144 height 17
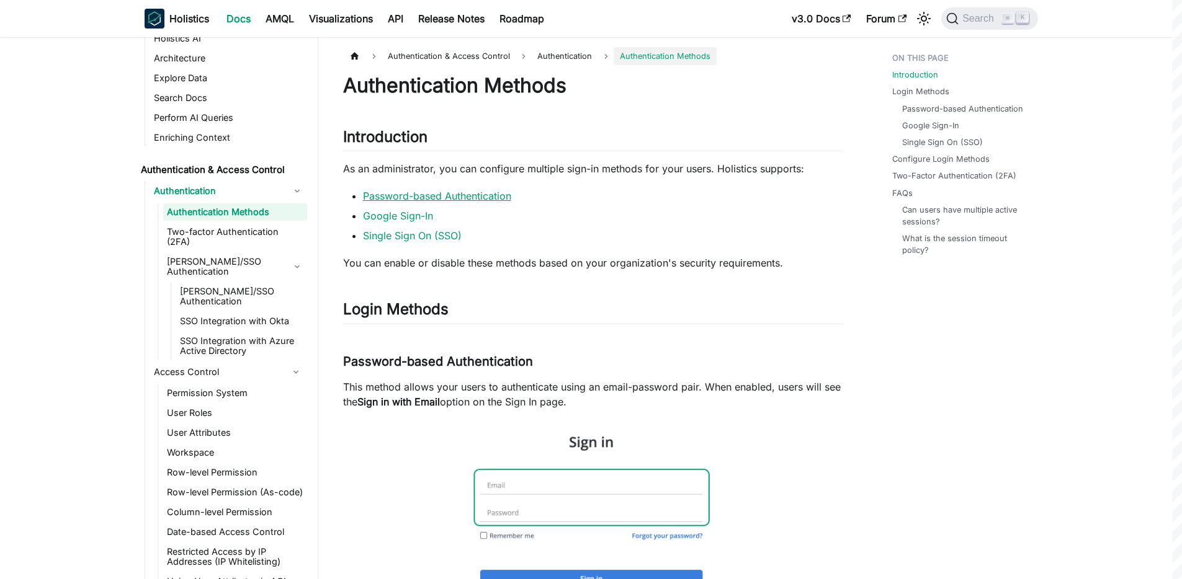
click at [447, 195] on link "Password-based Authentication" at bounding box center [437, 196] width 148 height 12
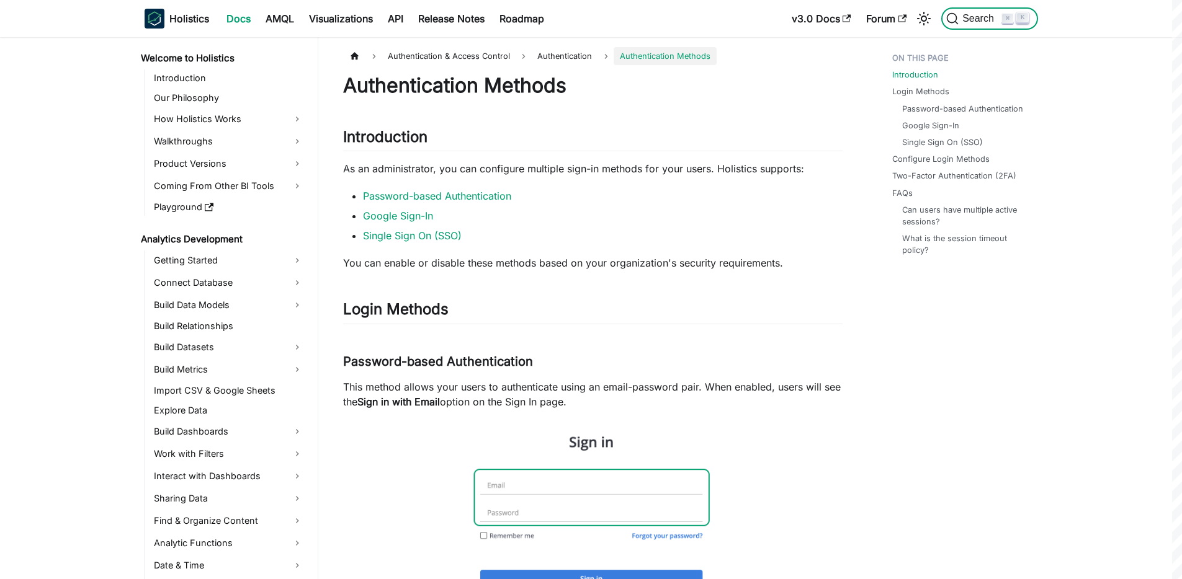
click at [972, 22] on span "Search" at bounding box center [980, 18] width 43 height 11
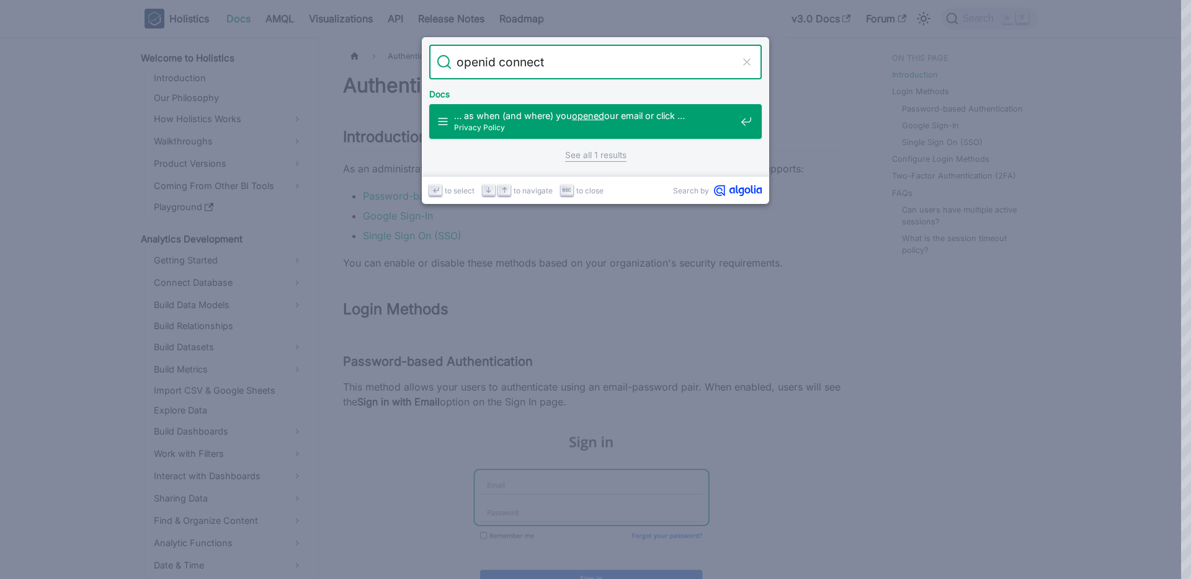
type input "openid connect"
click at [743, 192] on icon "Algolia" at bounding box center [741, 191] width 6 height 9
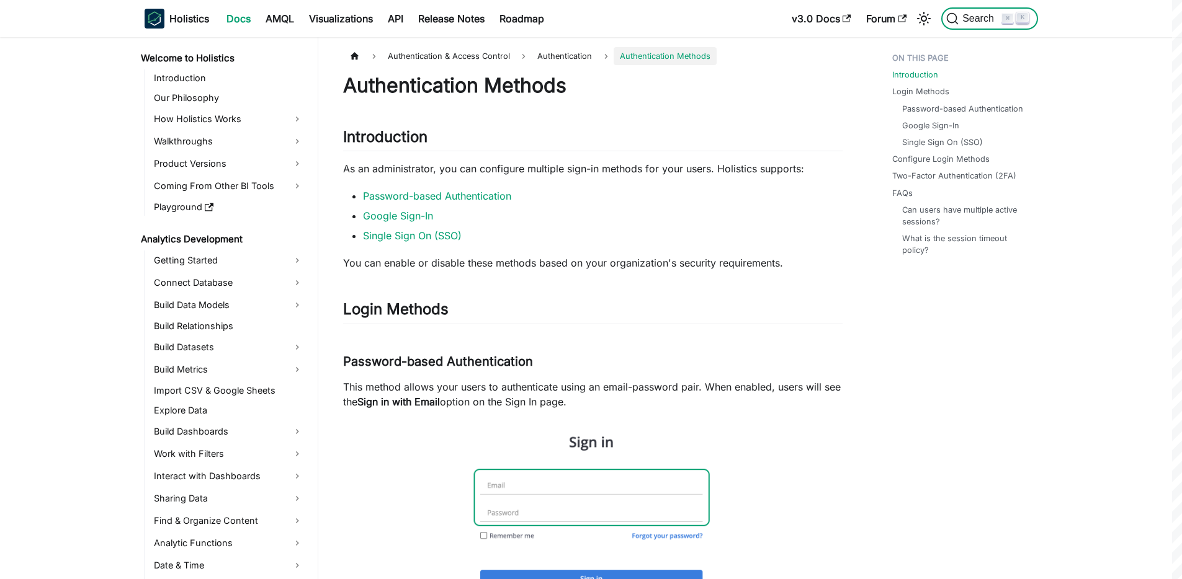
click at [967, 20] on span "Search" at bounding box center [980, 18] width 43 height 11
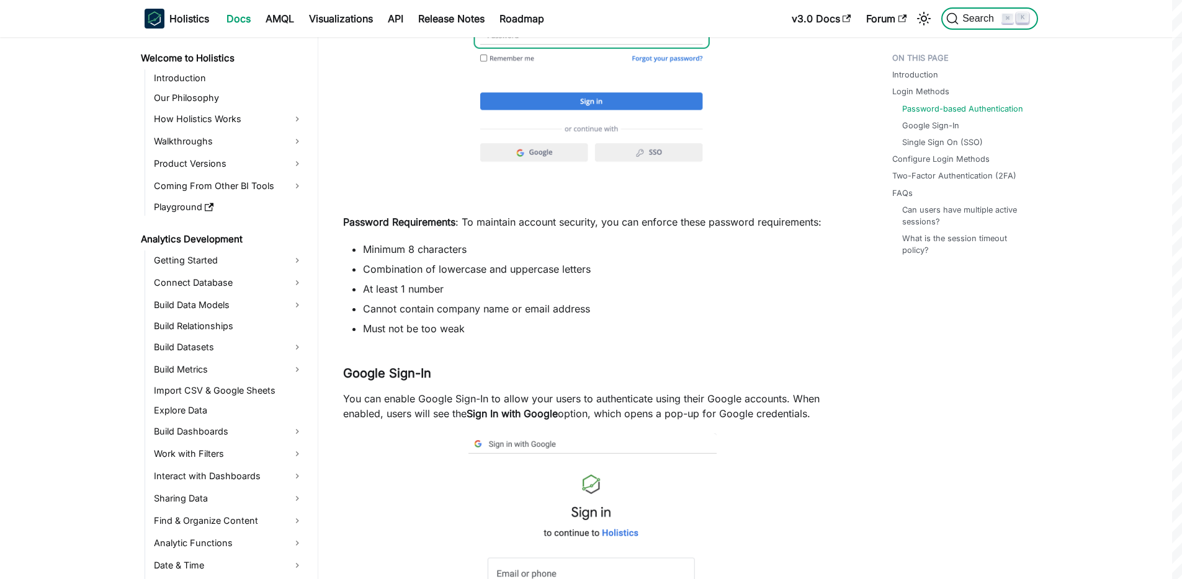
scroll to position [547, 0]
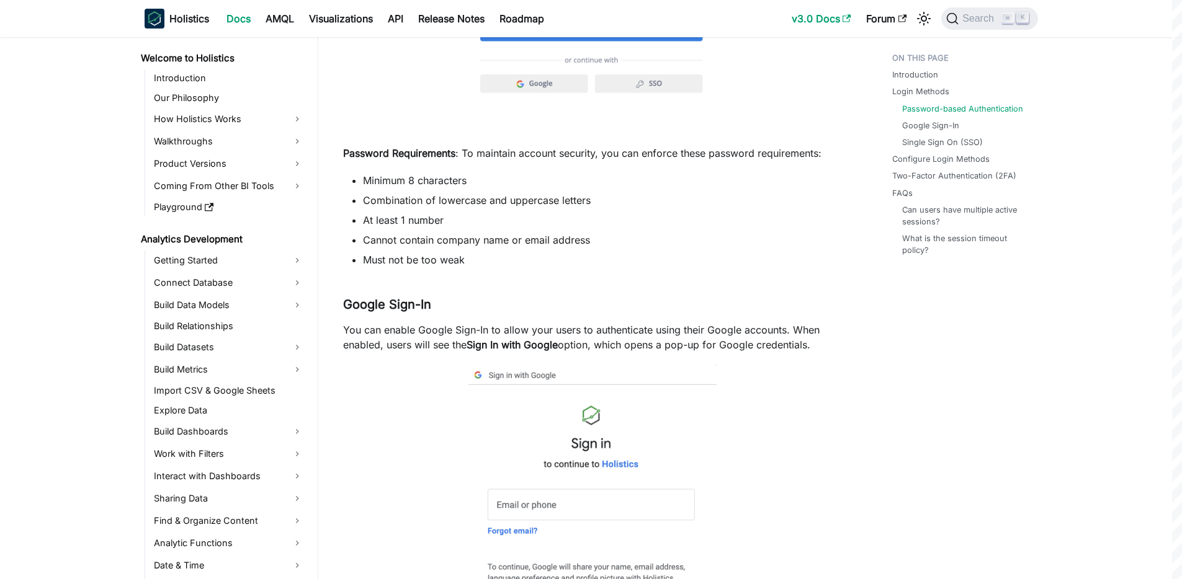
click at [831, 19] on link "v3.0 Docs" at bounding box center [821, 19] width 74 height 20
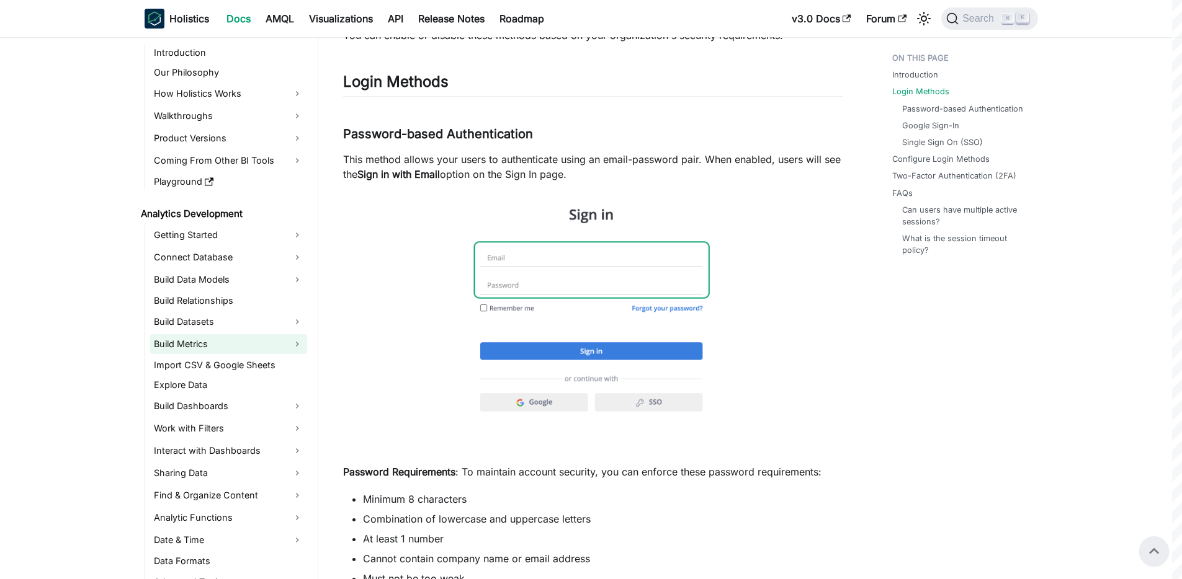
scroll to position [0, 0]
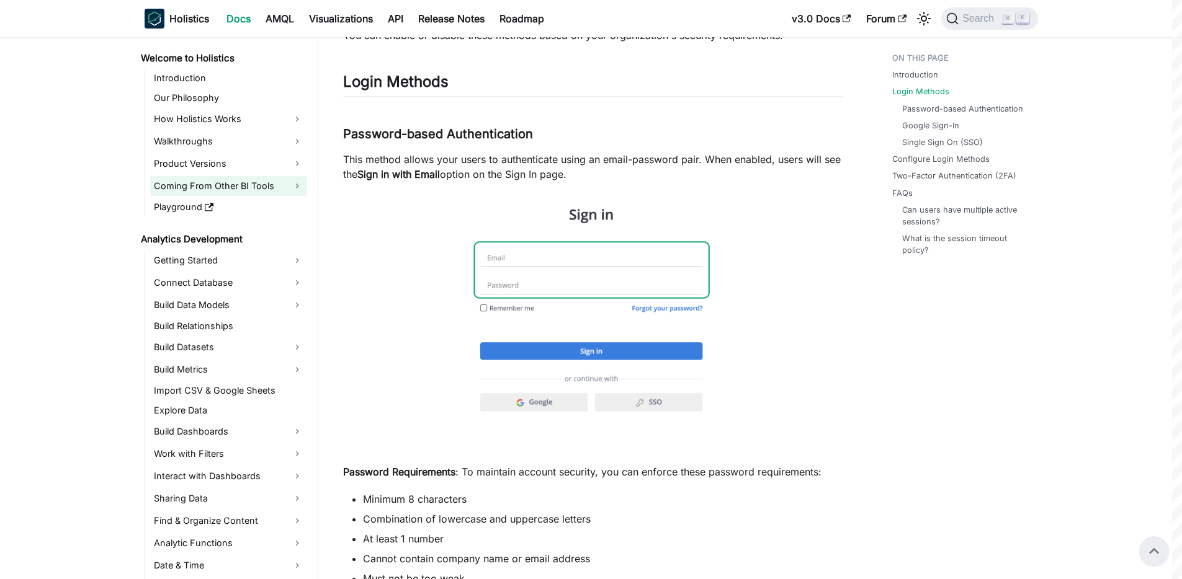
click at [210, 186] on link "Coming From Other BI Tools" at bounding box center [228, 186] width 157 height 20
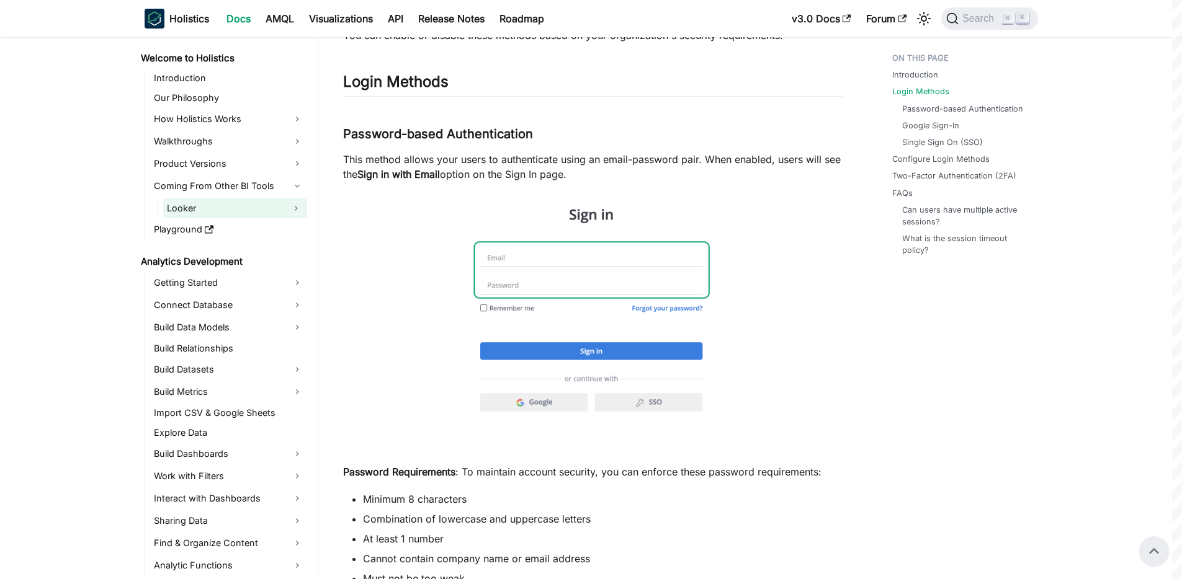
click at [242, 207] on link "Looker" at bounding box center [224, 209] width 122 height 20
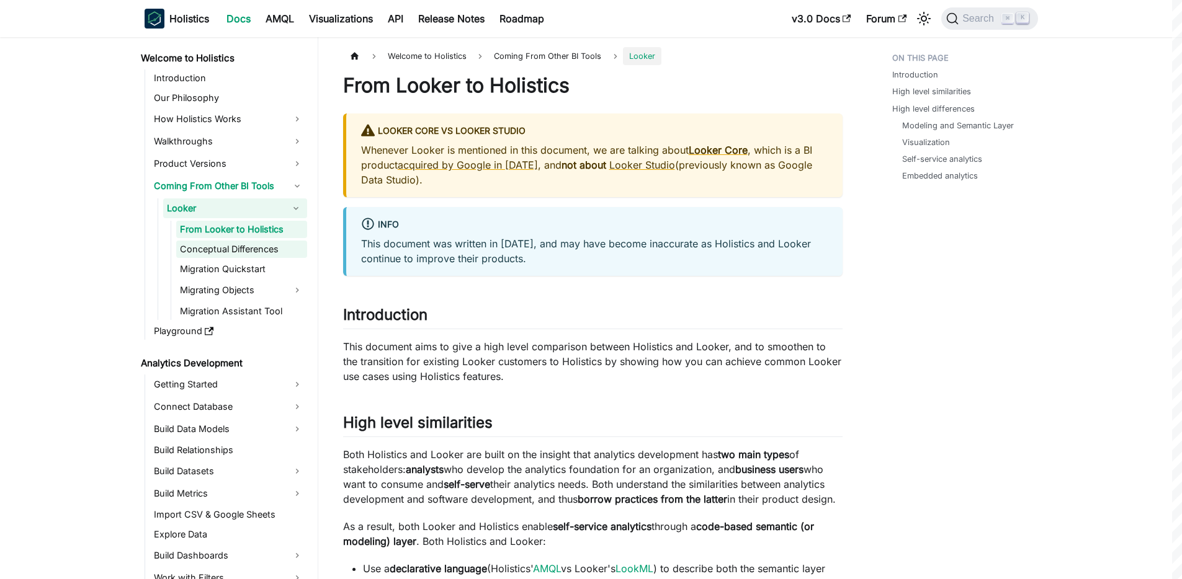
click at [251, 252] on link "Conceptual Differences" at bounding box center [241, 249] width 131 height 17
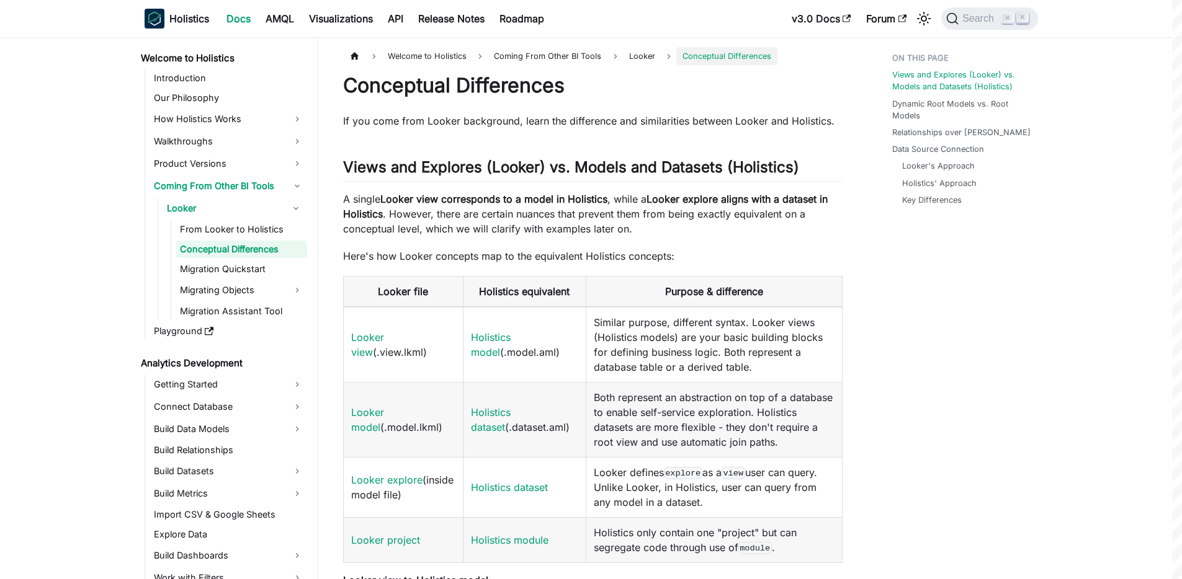
scroll to position [7, 0]
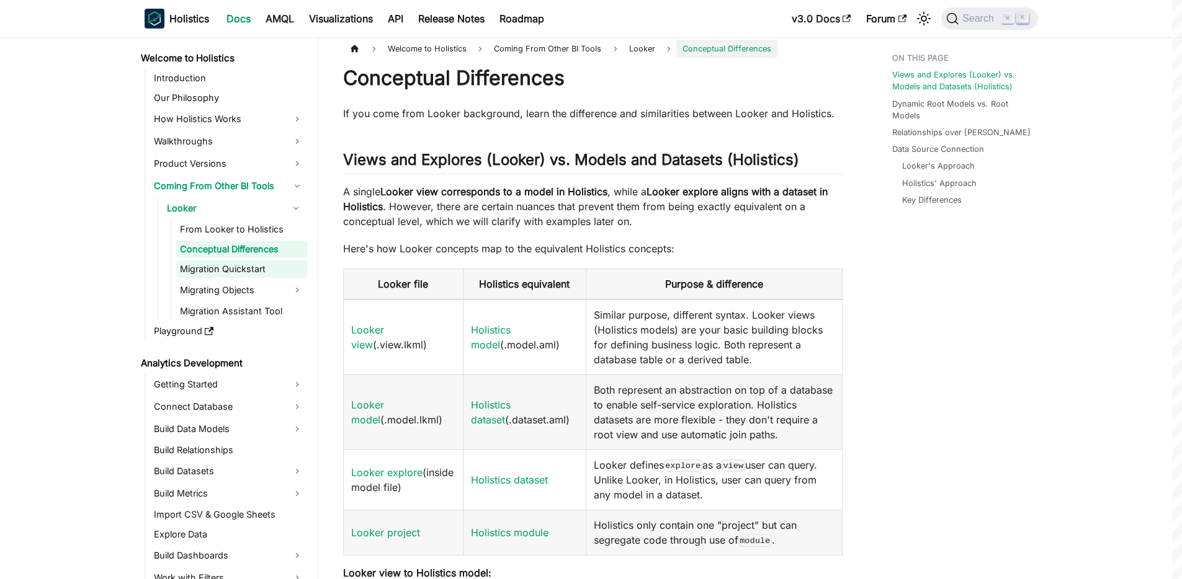
click at [243, 269] on link "Migration Quickstart" at bounding box center [241, 269] width 131 height 17
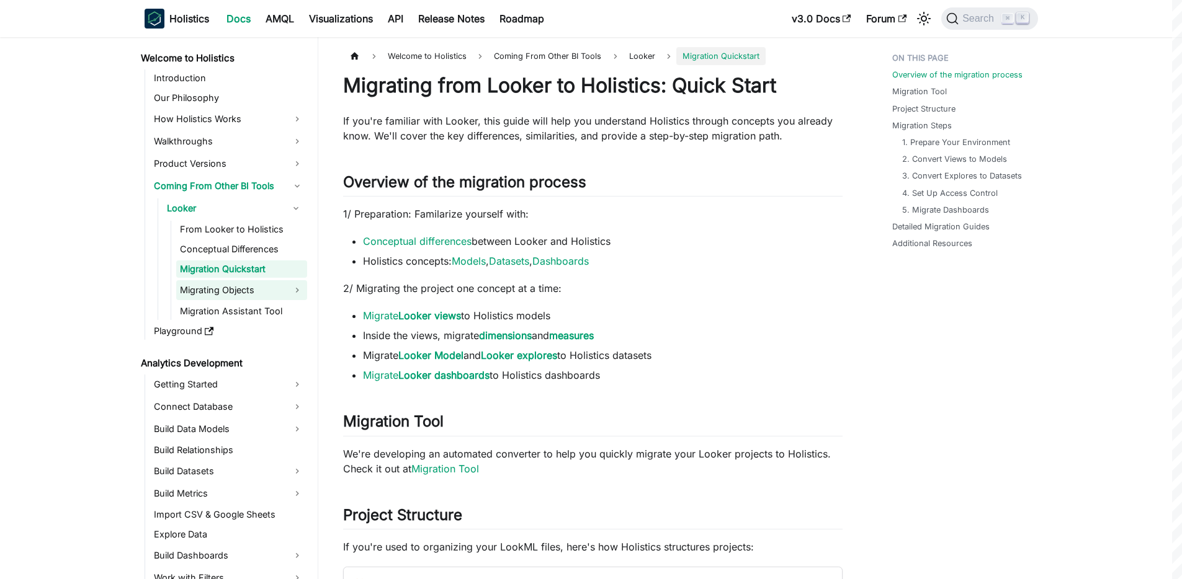
click at [217, 292] on link "Migrating Objects" at bounding box center [241, 290] width 131 height 20
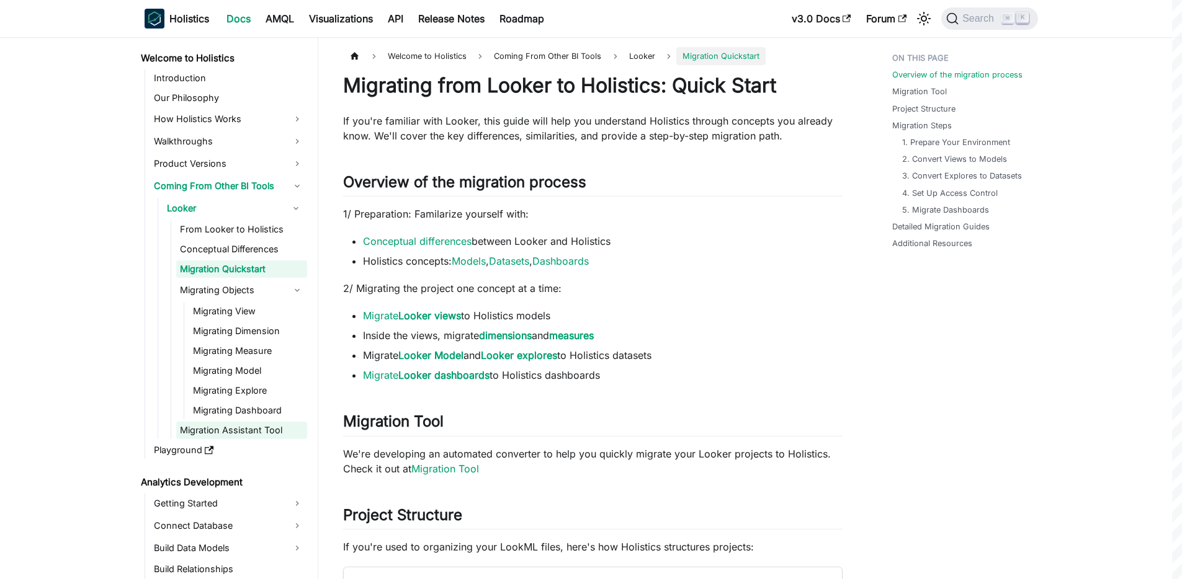
click at [235, 431] on link "Migration Assistant Tool" at bounding box center [241, 430] width 131 height 17
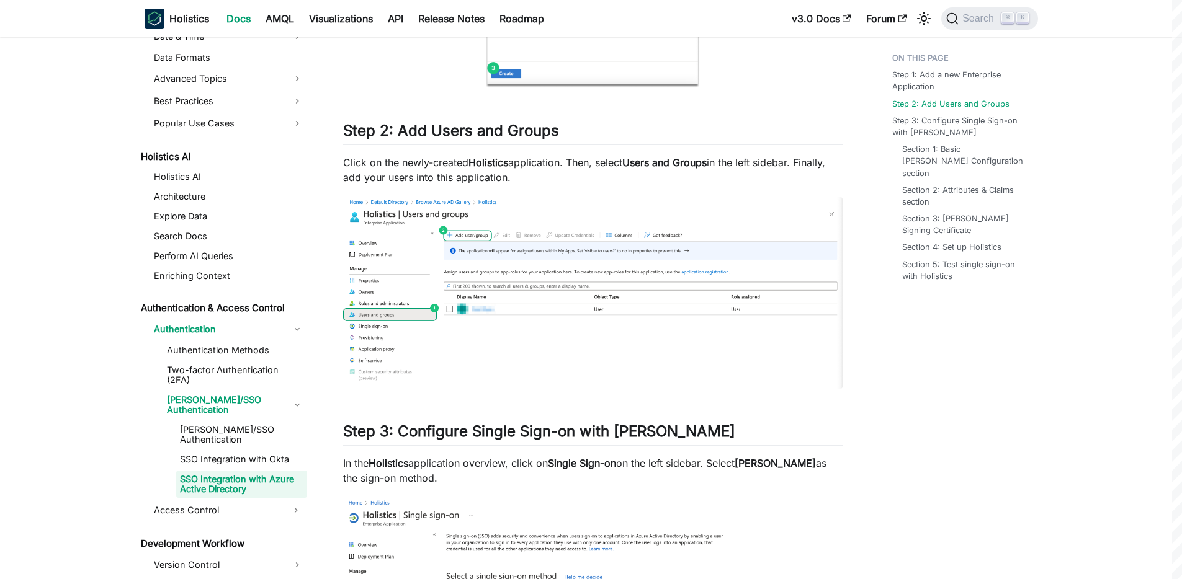
scroll to position [878, 0]
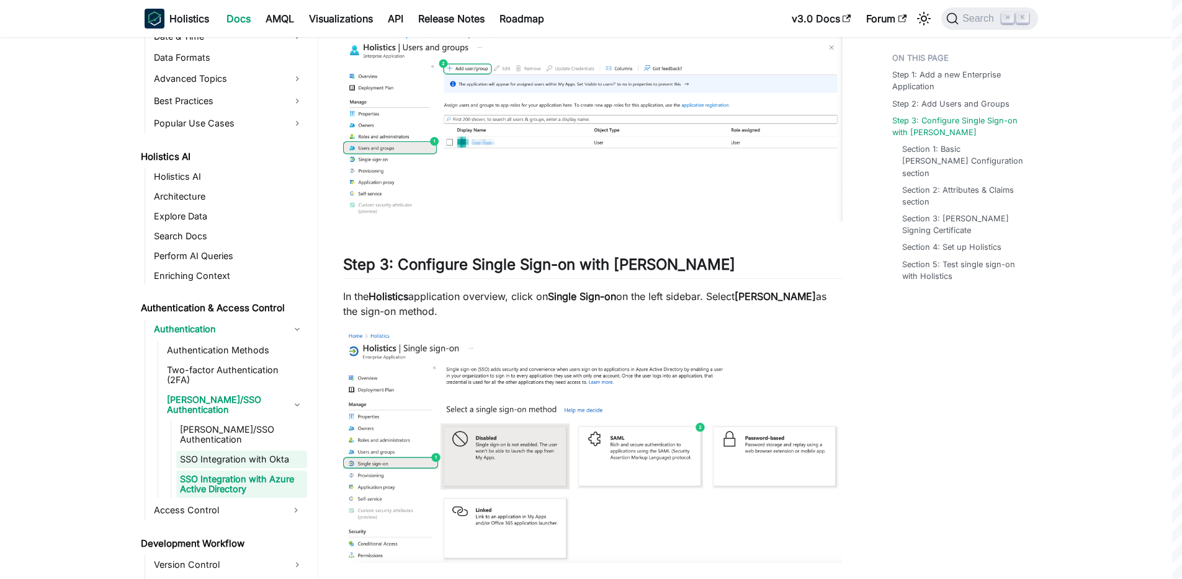
click at [225, 451] on link "SSO Integration with Okta" at bounding box center [241, 459] width 131 height 17
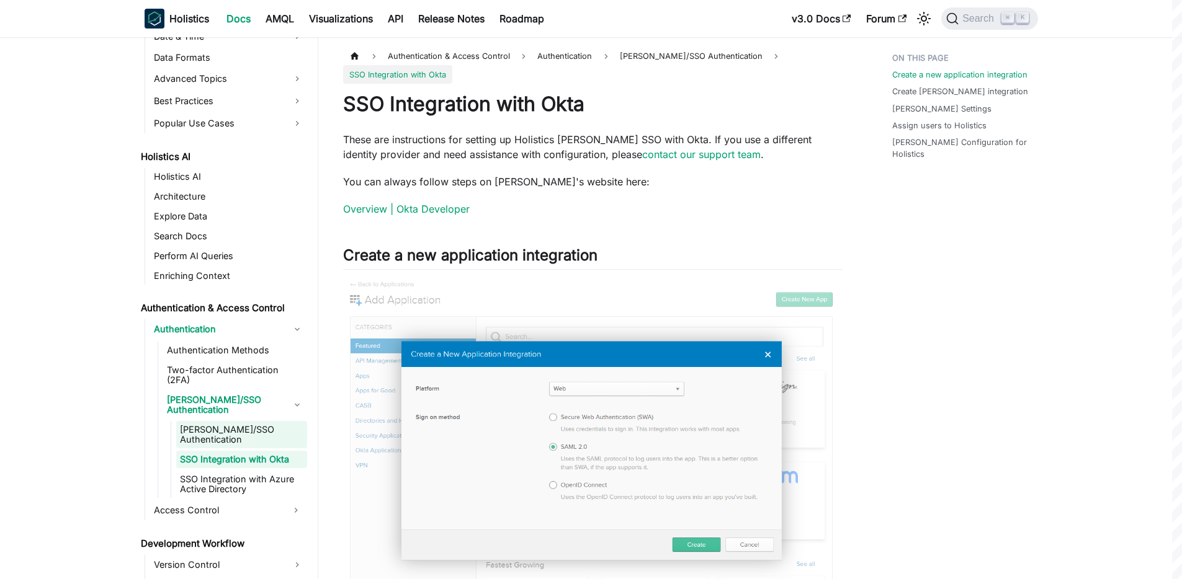
click at [221, 421] on link "[PERSON_NAME]/SSO Authentication" at bounding box center [241, 434] width 131 height 27
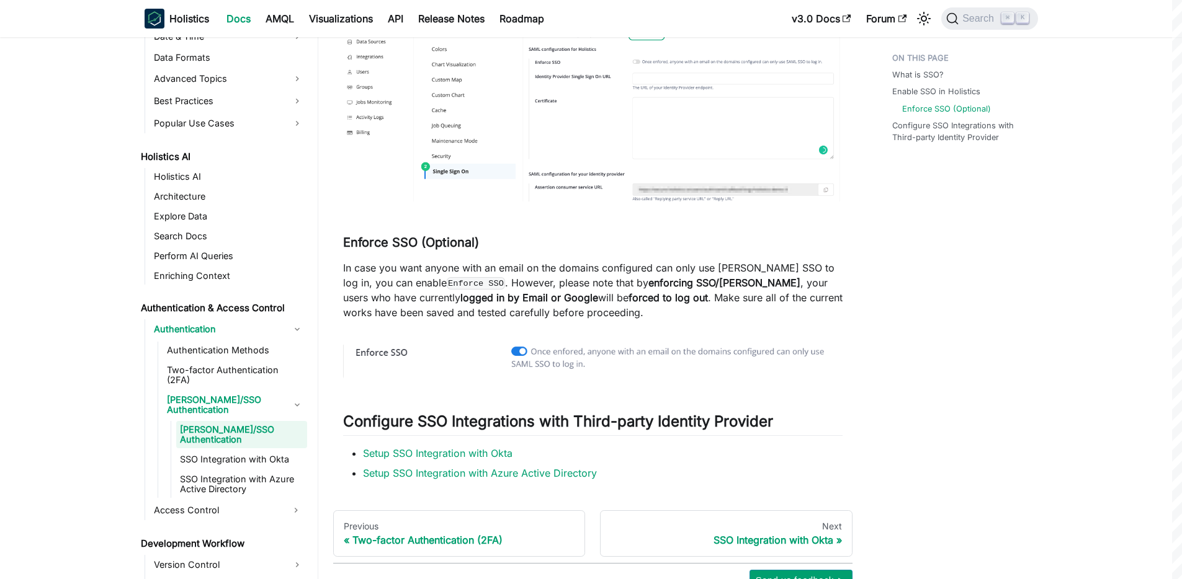
scroll to position [532, 0]
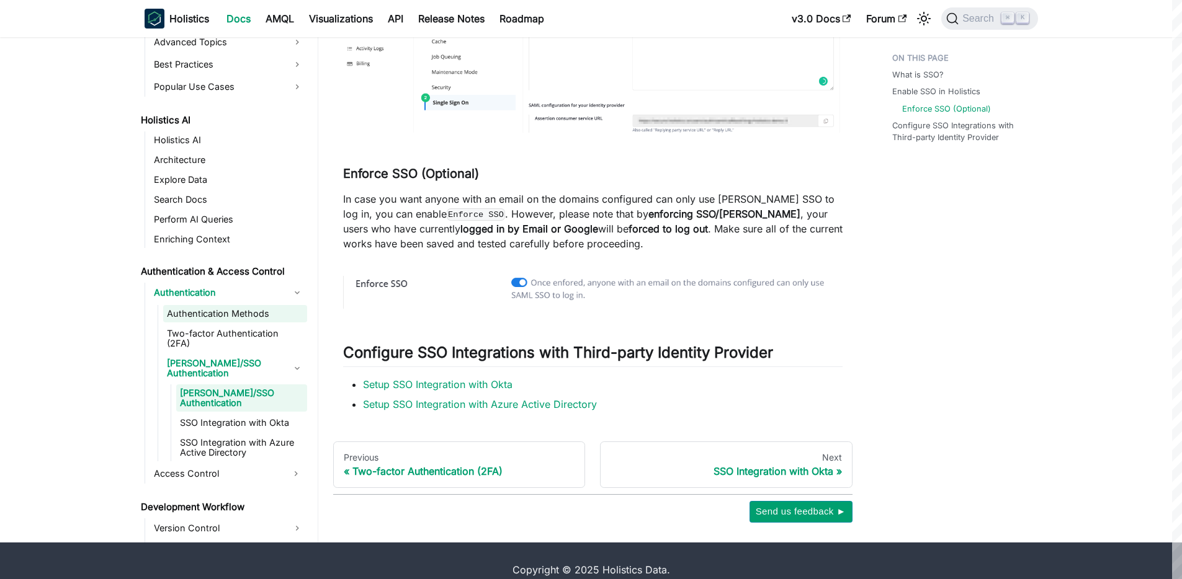
click at [249, 315] on link "Authentication Methods" at bounding box center [235, 313] width 144 height 17
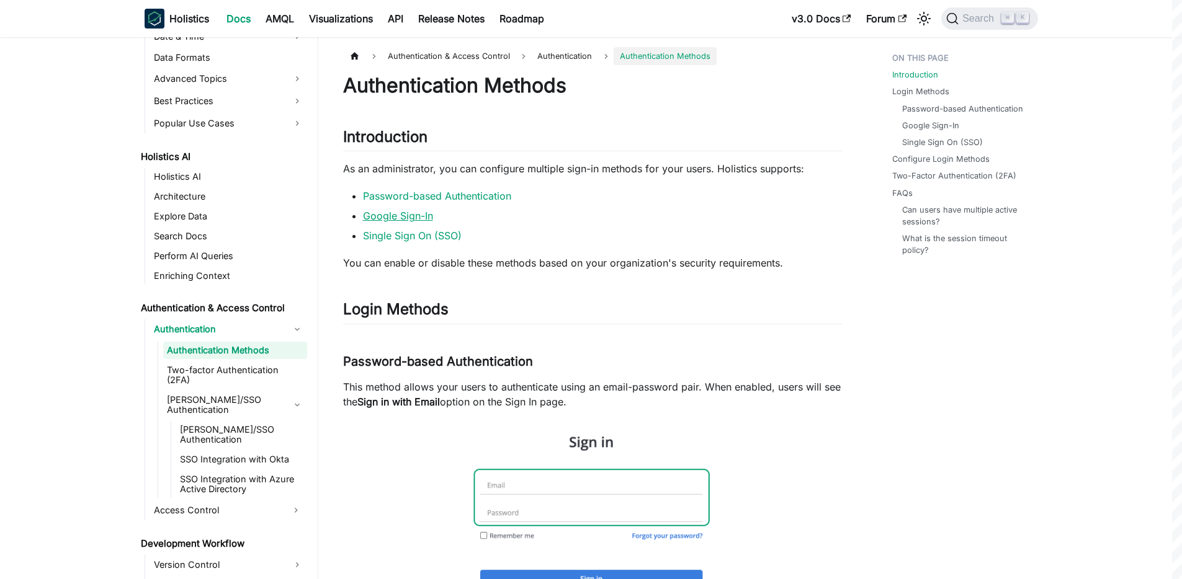
click at [385, 214] on link "Google Sign-In" at bounding box center [398, 216] width 70 height 12
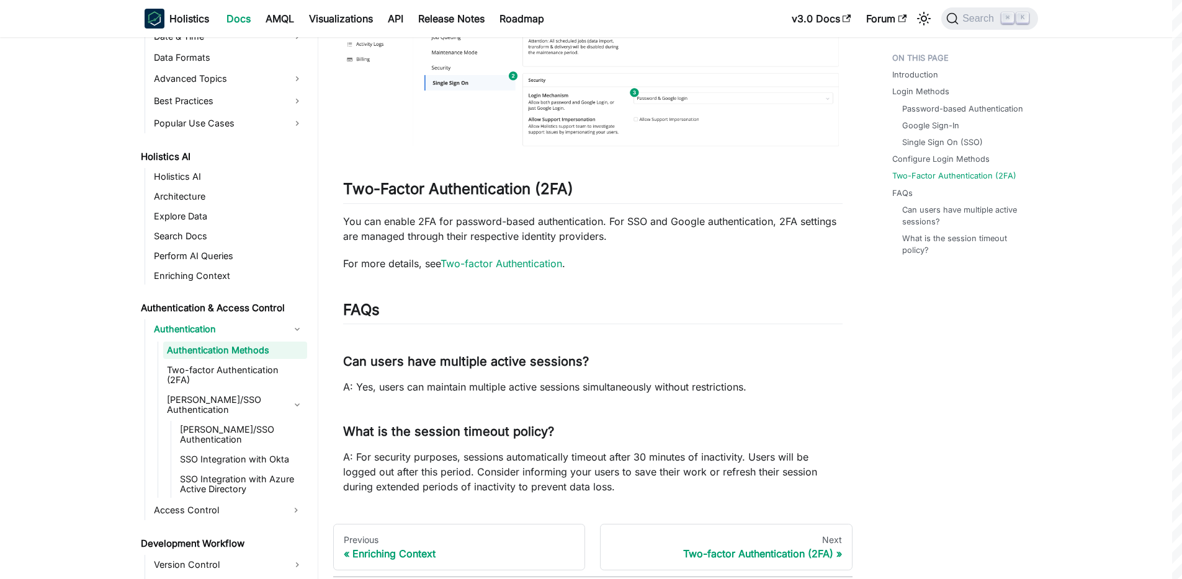
scroll to position [1696, 0]
